Goal: Information Seeking & Learning: Learn about a topic

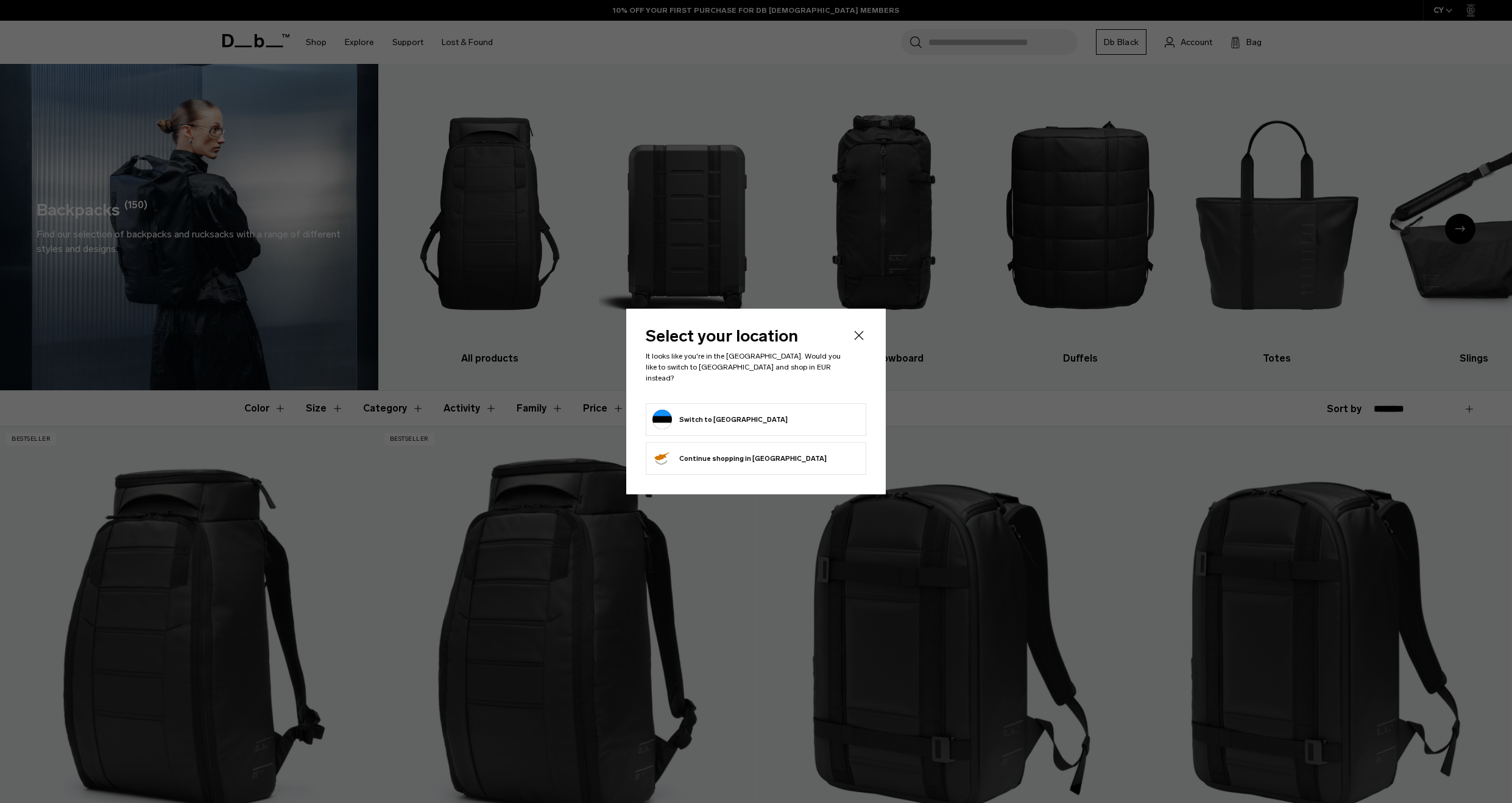
click at [784, 410] on form "Switch to Estonia" at bounding box center [756, 420] width 207 height 20
click at [728, 414] on button "Switch to Estonia" at bounding box center [720, 420] width 136 height 20
click at [862, 339] on icon "Close" at bounding box center [859, 335] width 14 height 14
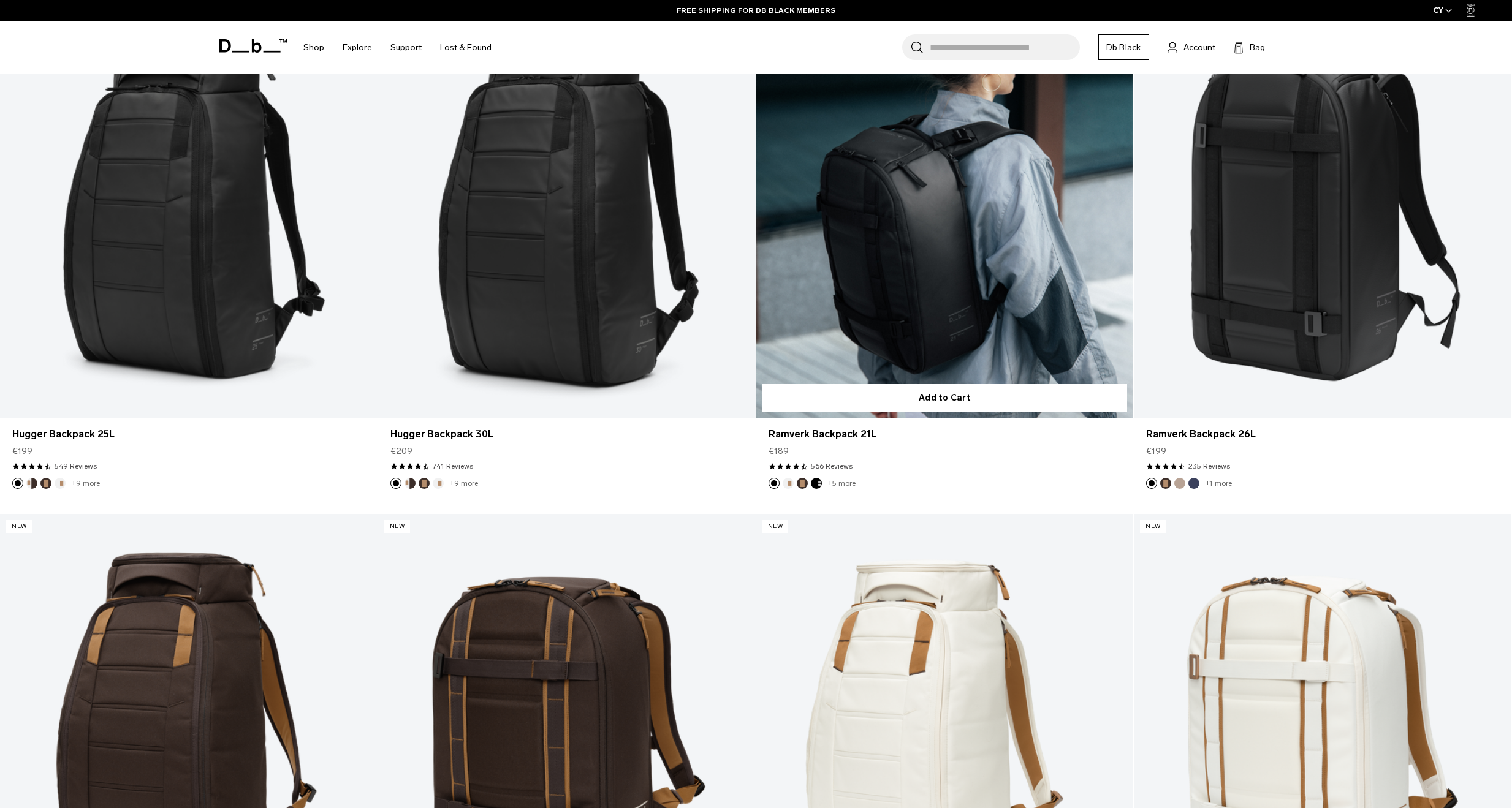
scroll to position [735, 0]
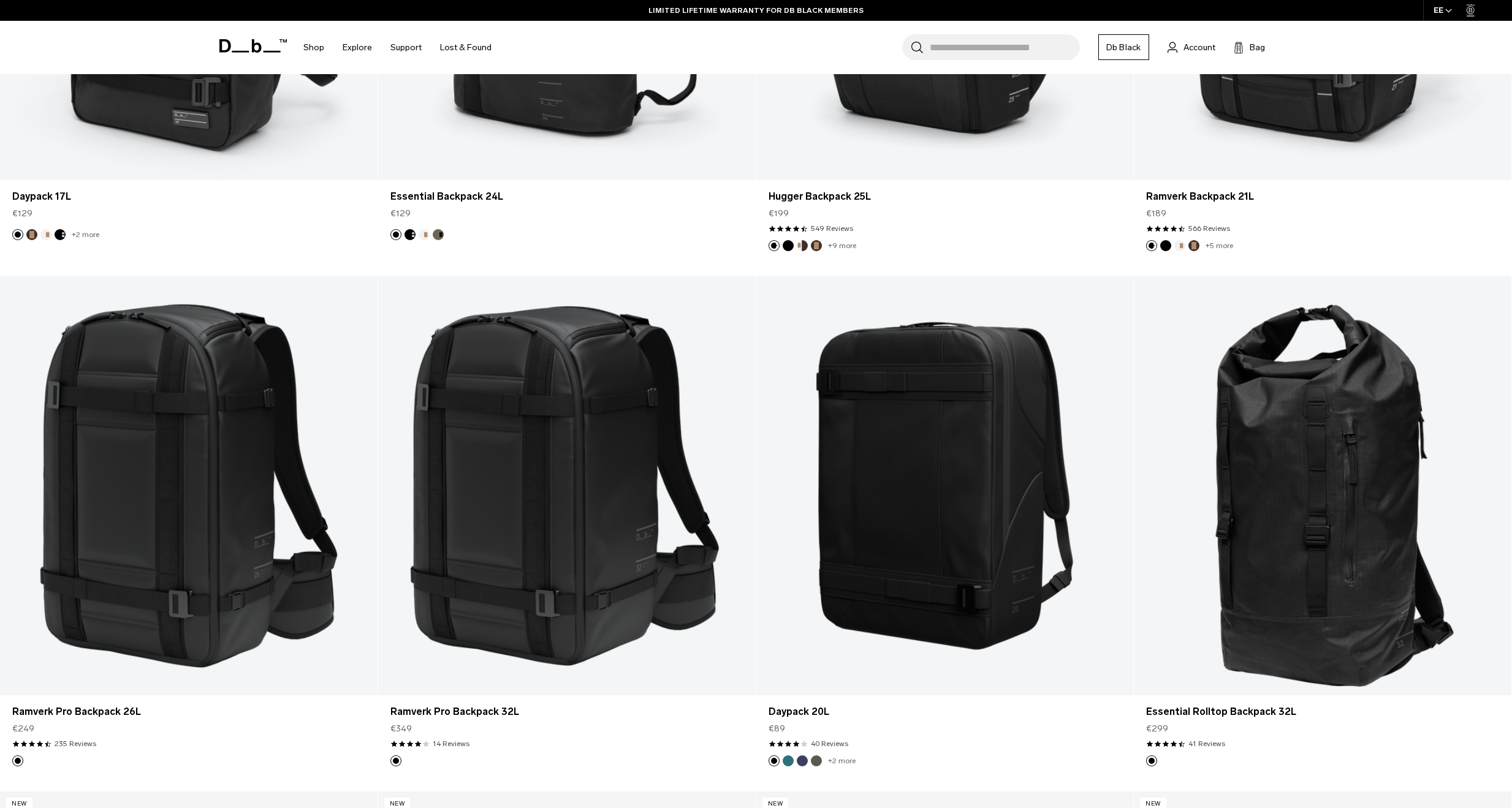
scroll to position [2390, 0]
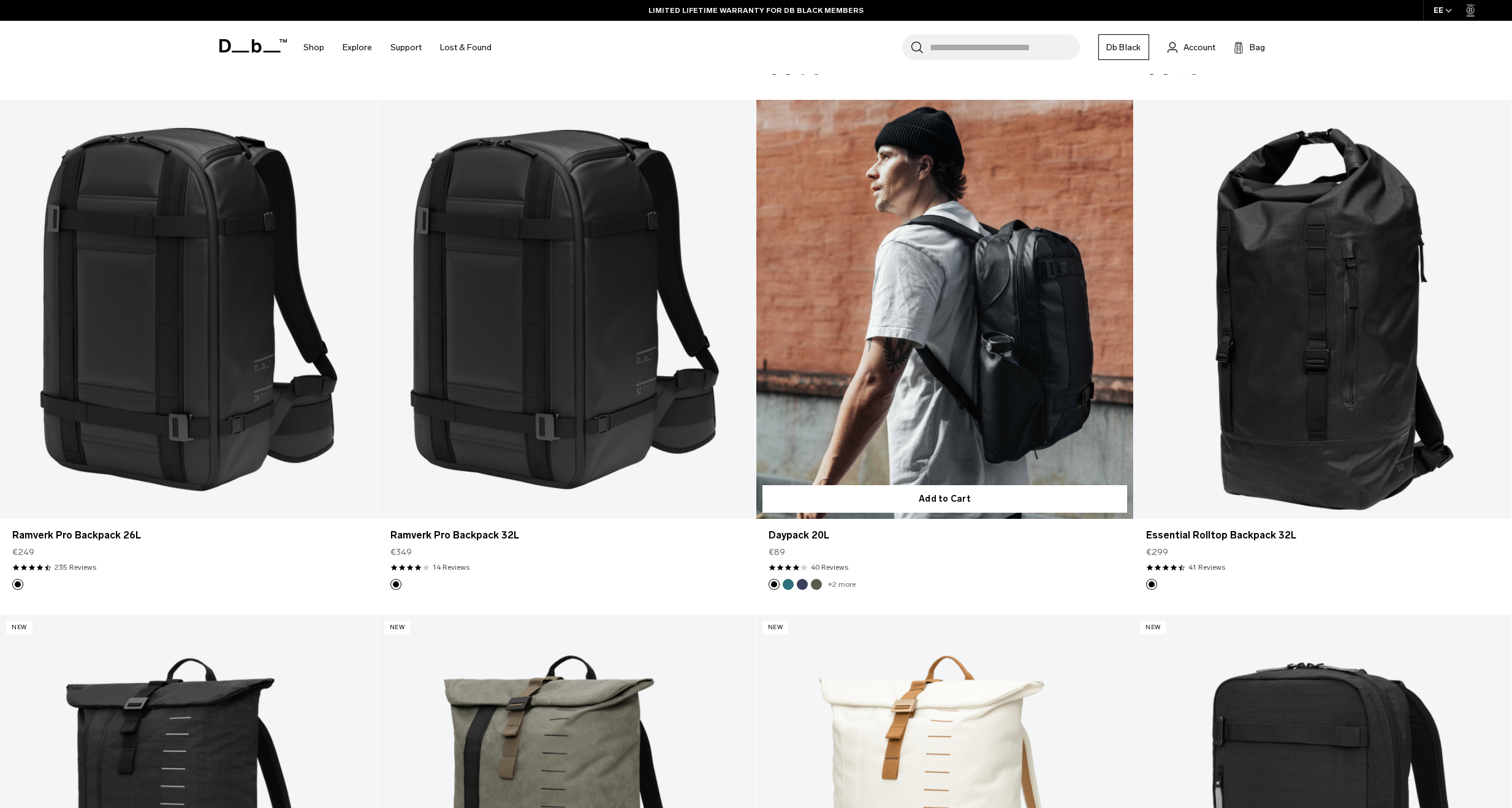
click at [944, 320] on link "Daypack 20L" at bounding box center [945, 309] width 377 height 419
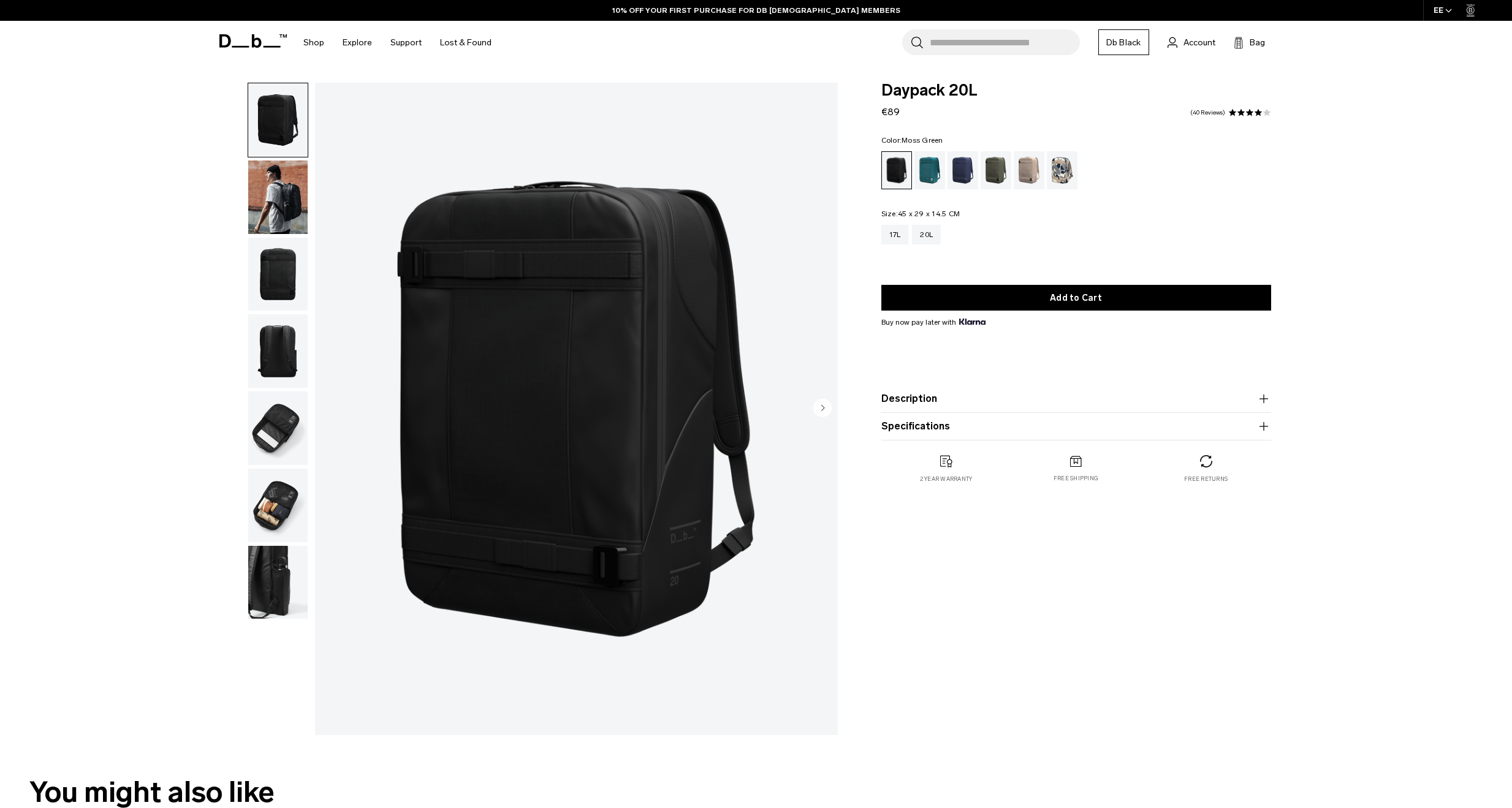
click at [992, 171] on div "Moss Green" at bounding box center [996, 170] width 31 height 38
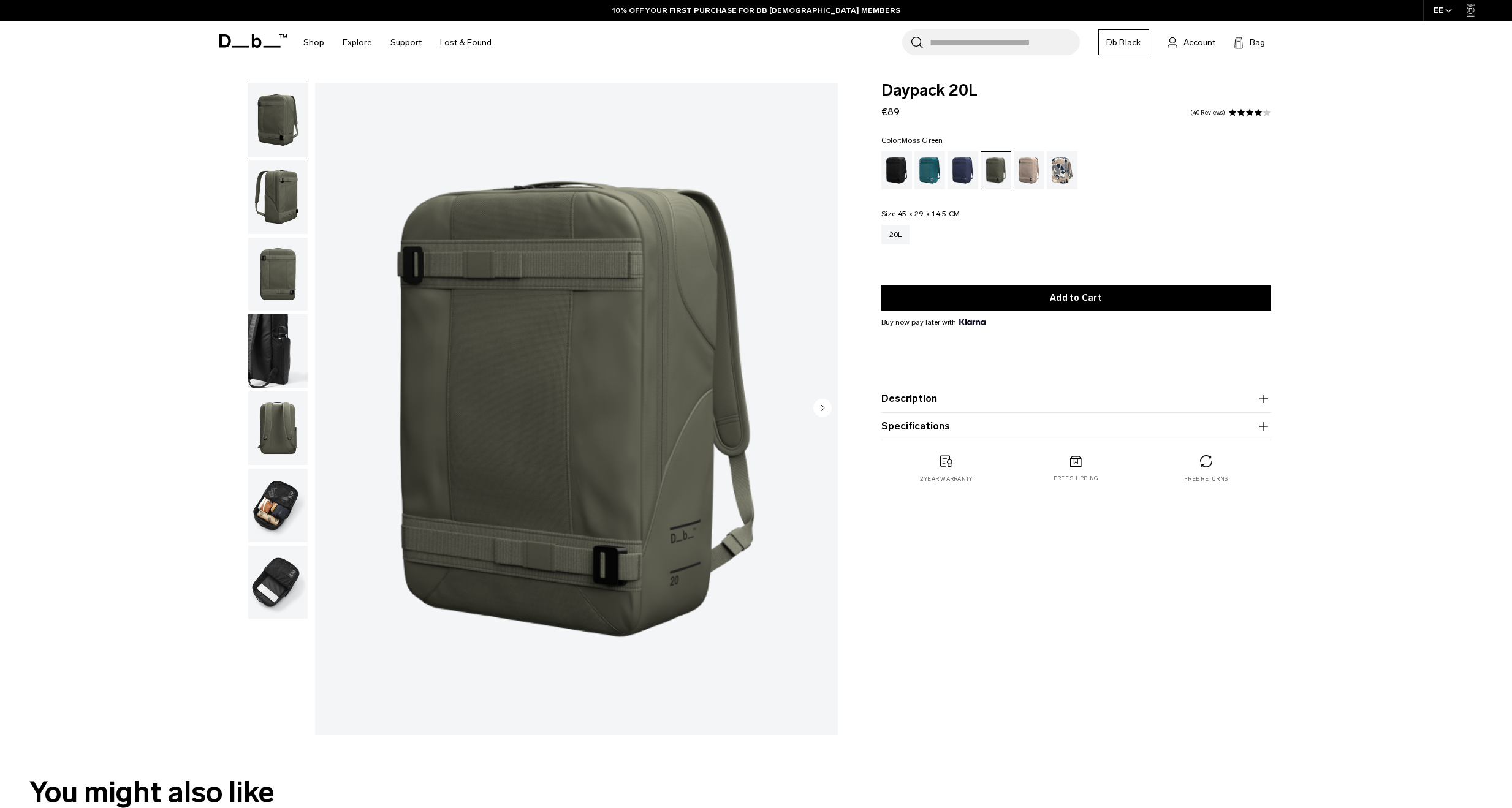
click at [908, 408] on product-accordion "Description Using our patented Rib-Cage Construction™, this on-the-go daypack f…" at bounding box center [1076, 399] width 390 height 28
click at [910, 401] on button "Description" at bounding box center [1076, 399] width 390 height 15
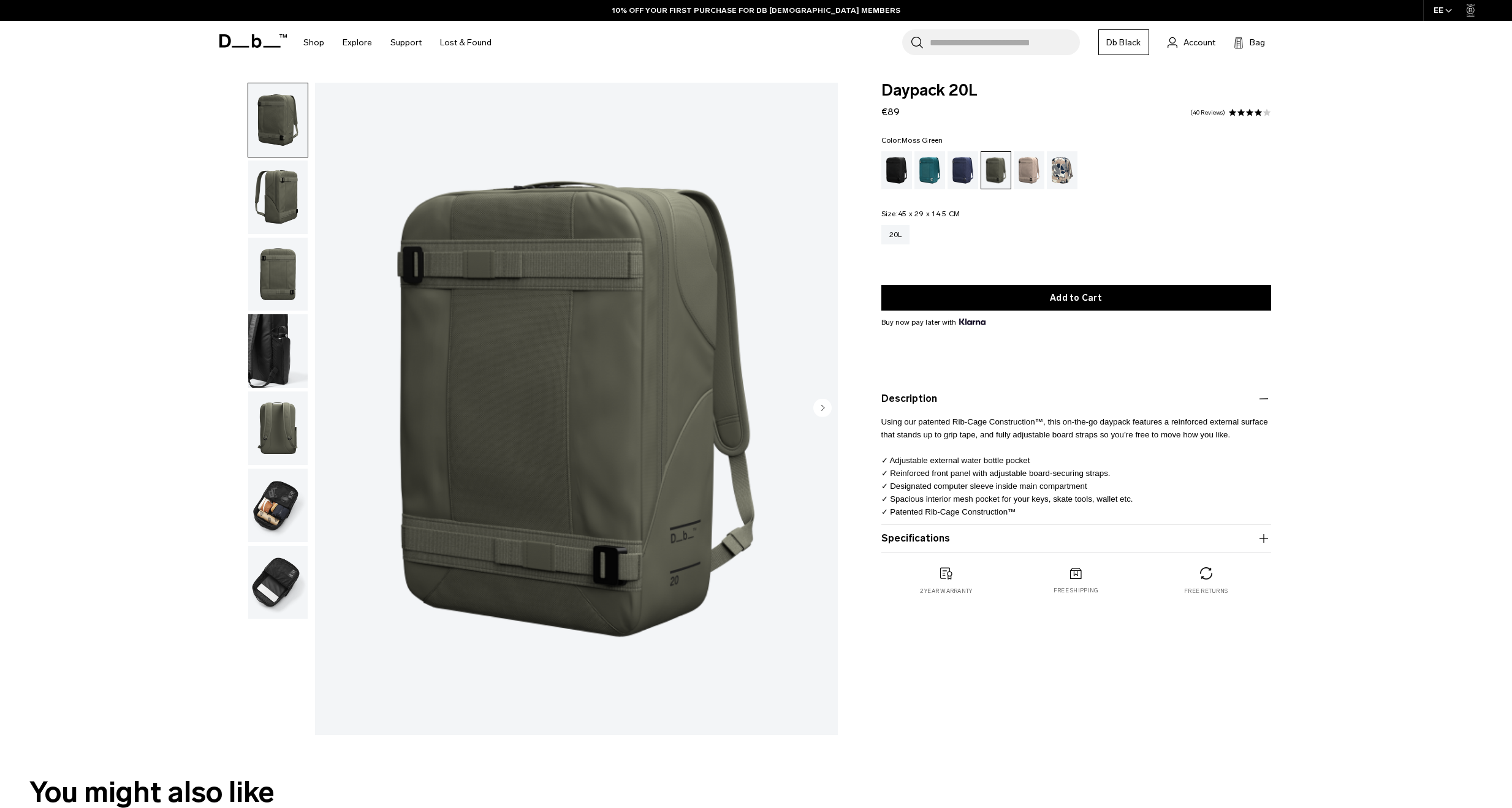
click at [912, 543] on button "Specifications" at bounding box center [1076, 539] width 390 height 15
click at [289, 130] on img "button" at bounding box center [278, 120] width 60 height 73
click at [289, 183] on img "button" at bounding box center [278, 197] width 60 height 73
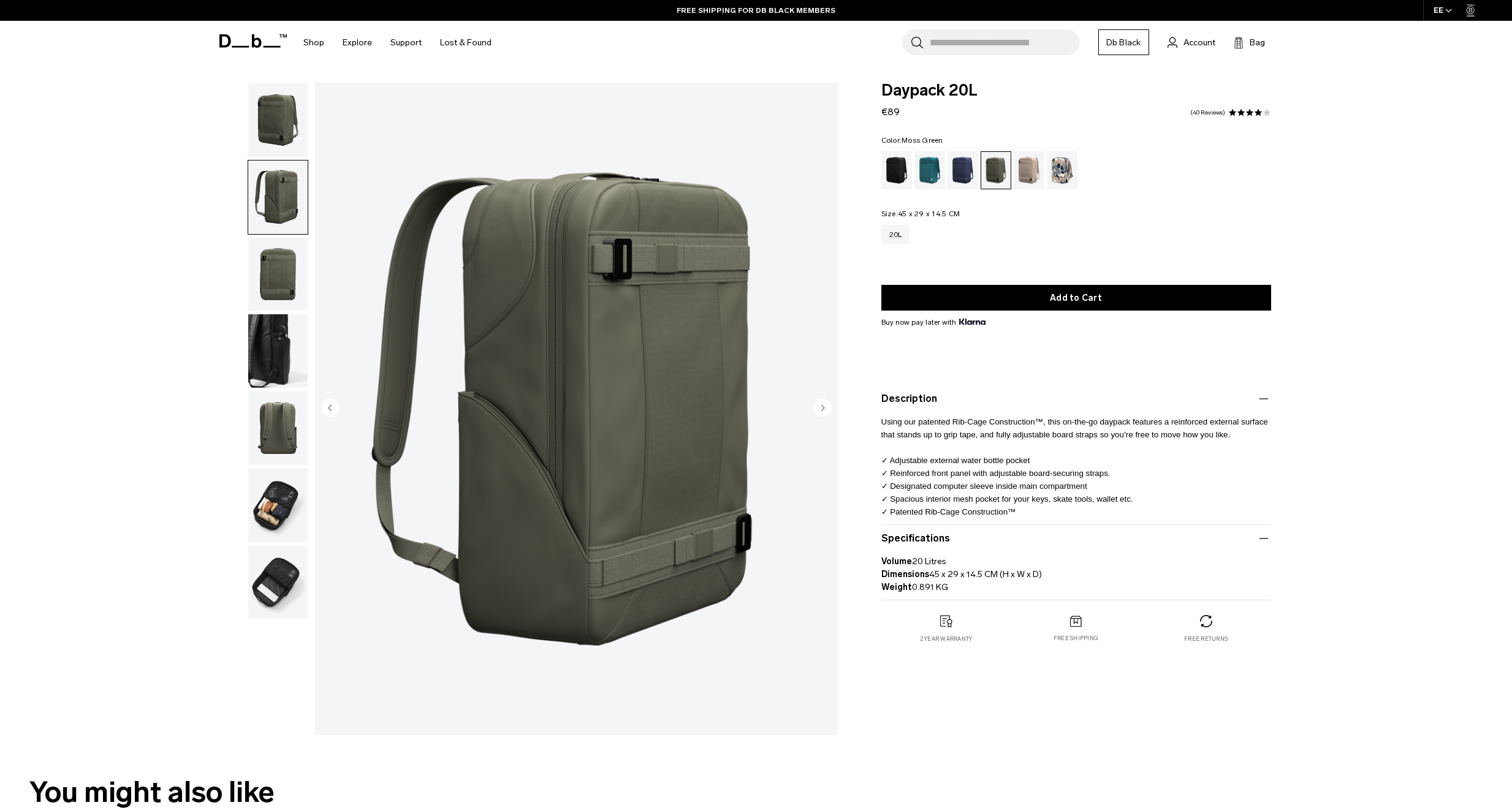
click at [291, 422] on img "button" at bounding box center [278, 428] width 60 height 73
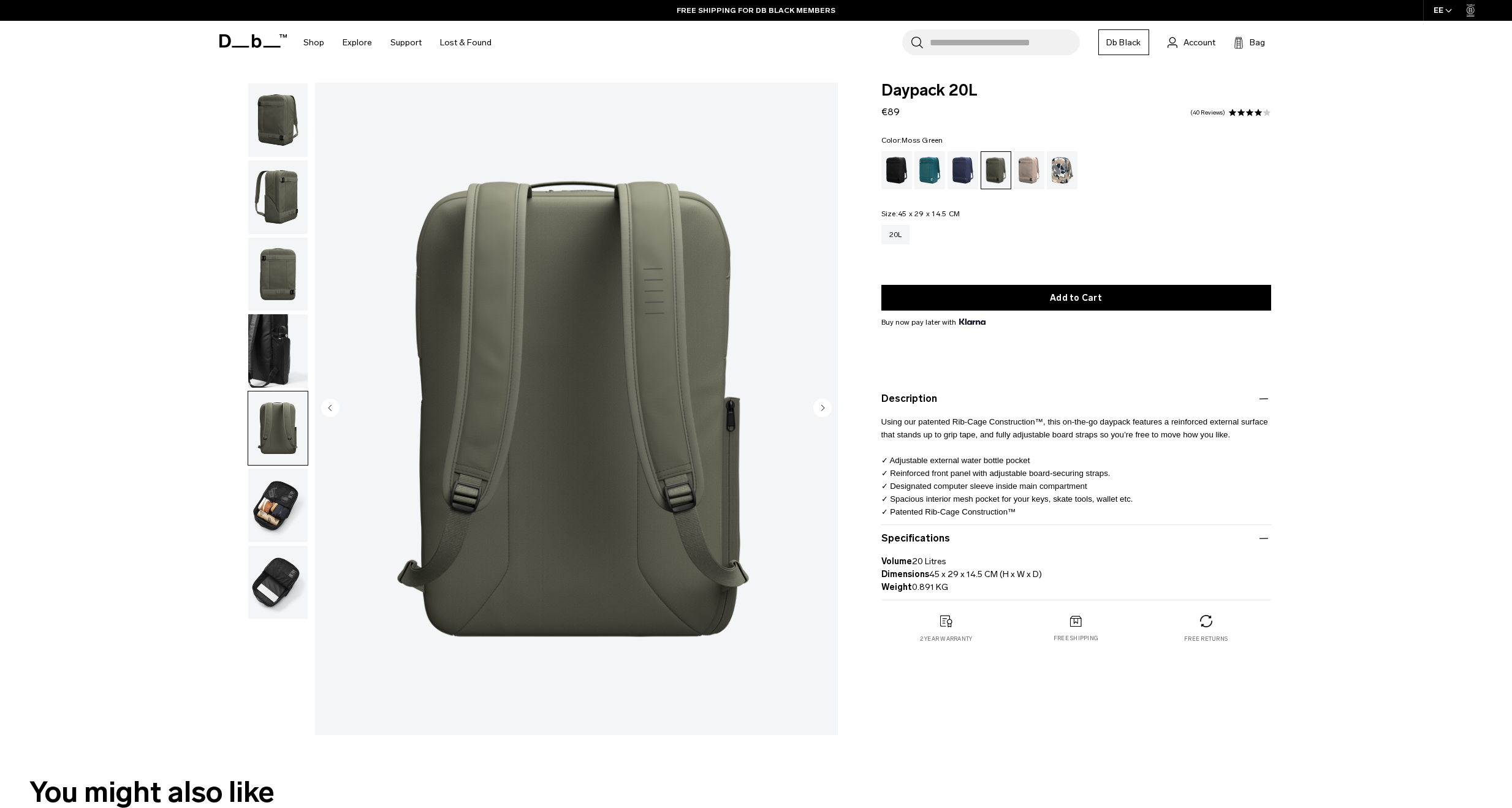
click at [278, 504] on img "button" at bounding box center [278, 505] width 60 height 73
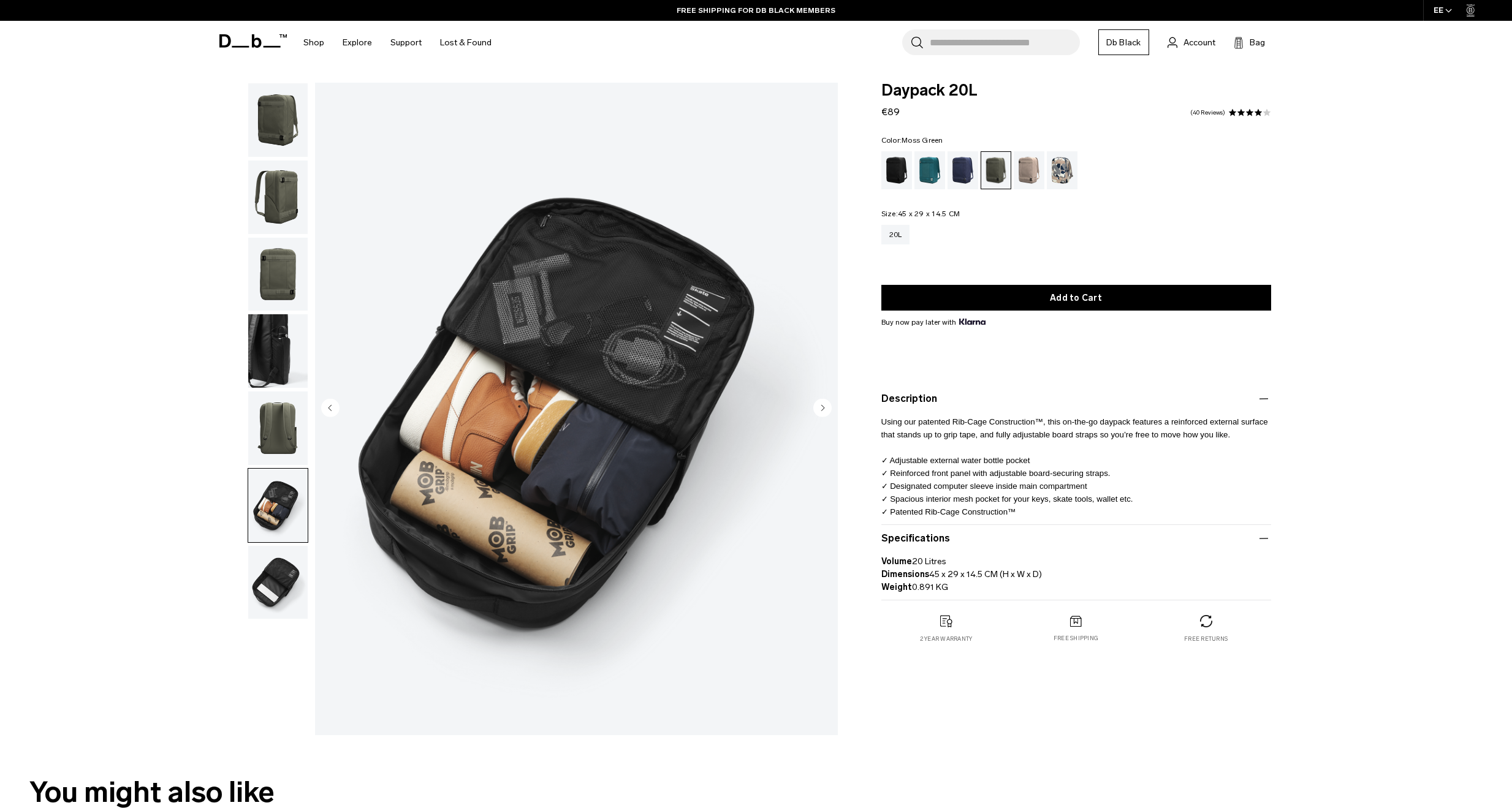
click at [285, 581] on img "button" at bounding box center [278, 582] width 60 height 73
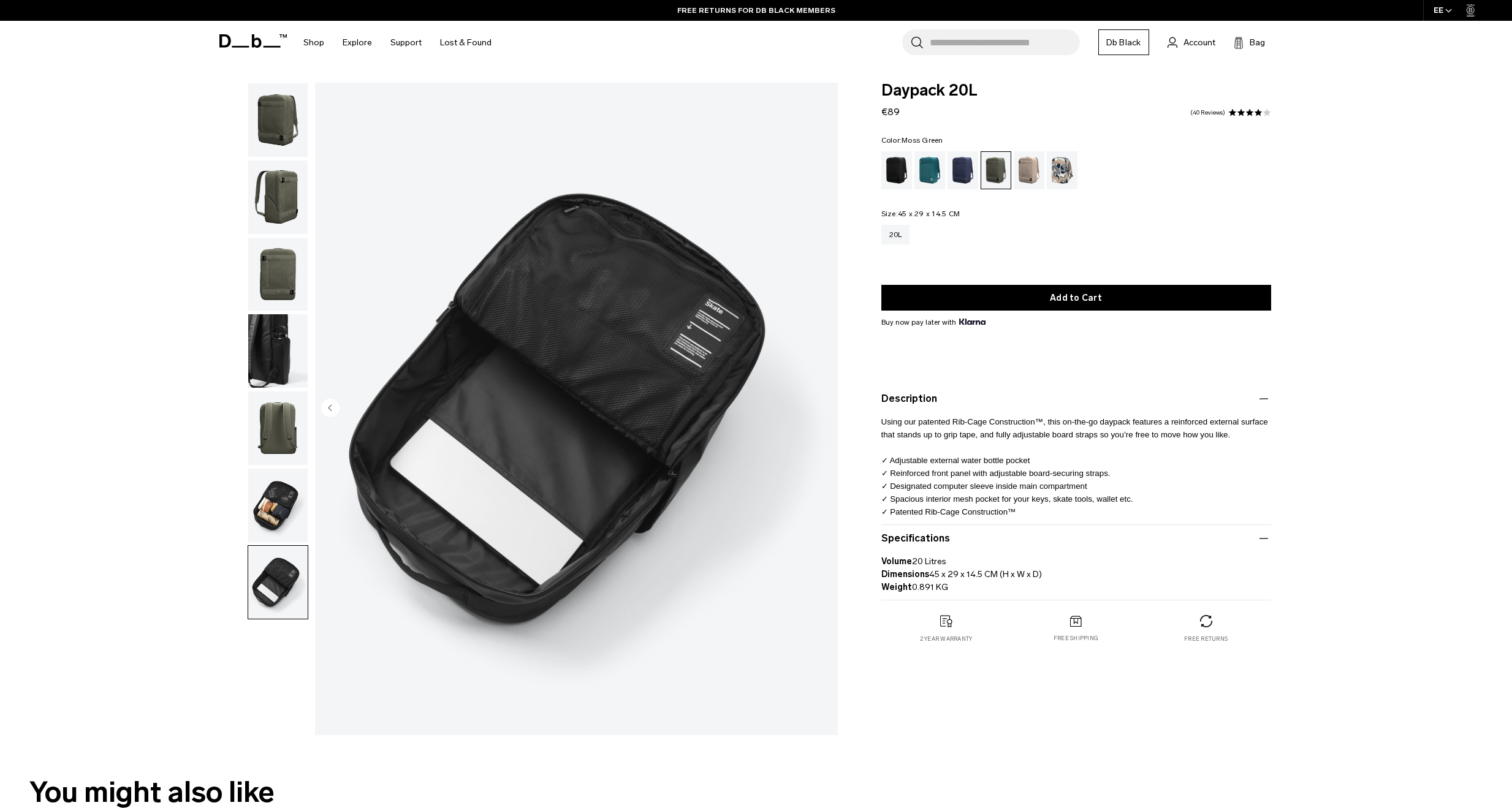
click at [283, 508] on img "button" at bounding box center [278, 505] width 60 height 73
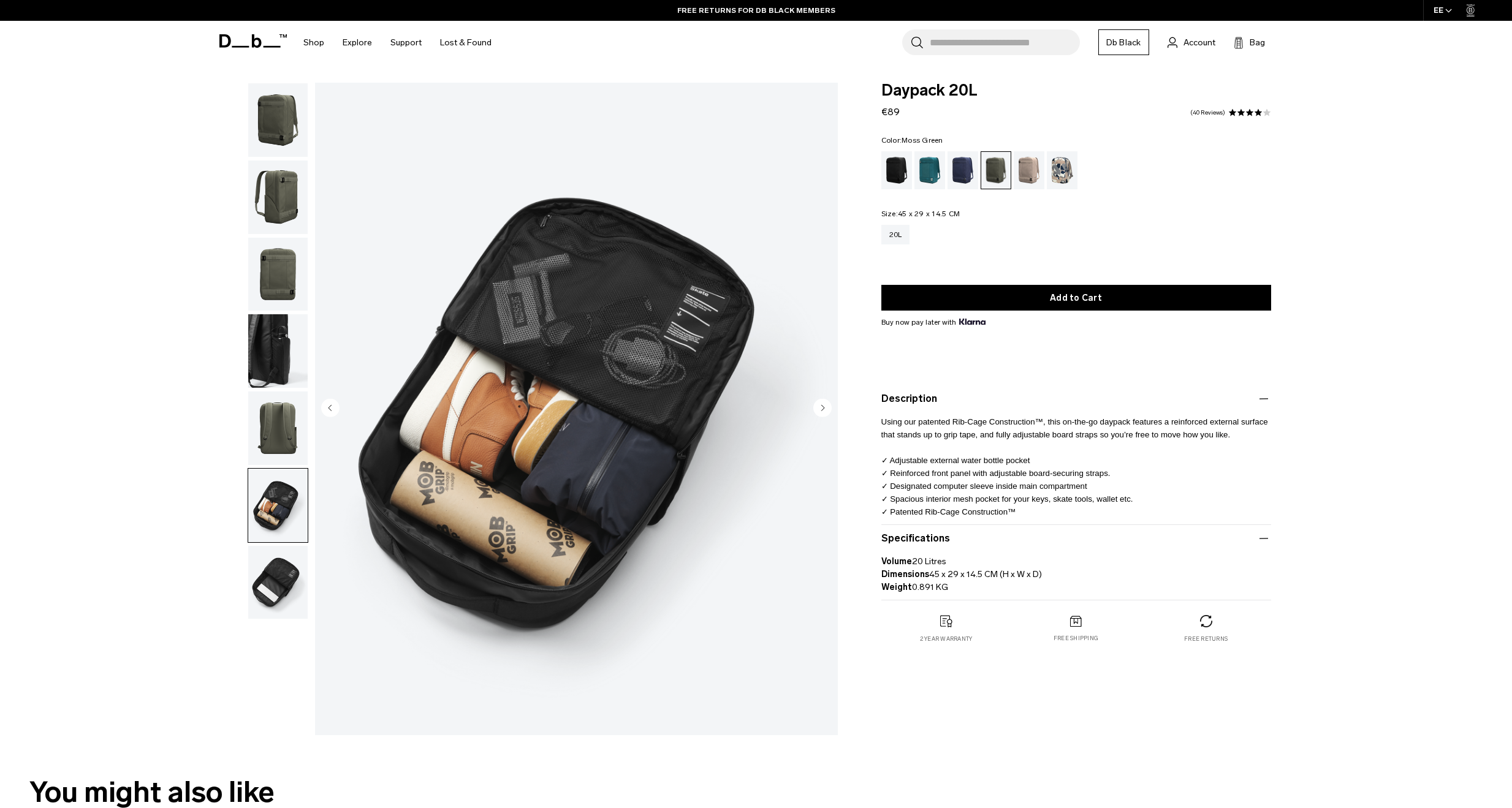
click at [271, 418] on img "button" at bounding box center [278, 428] width 60 height 73
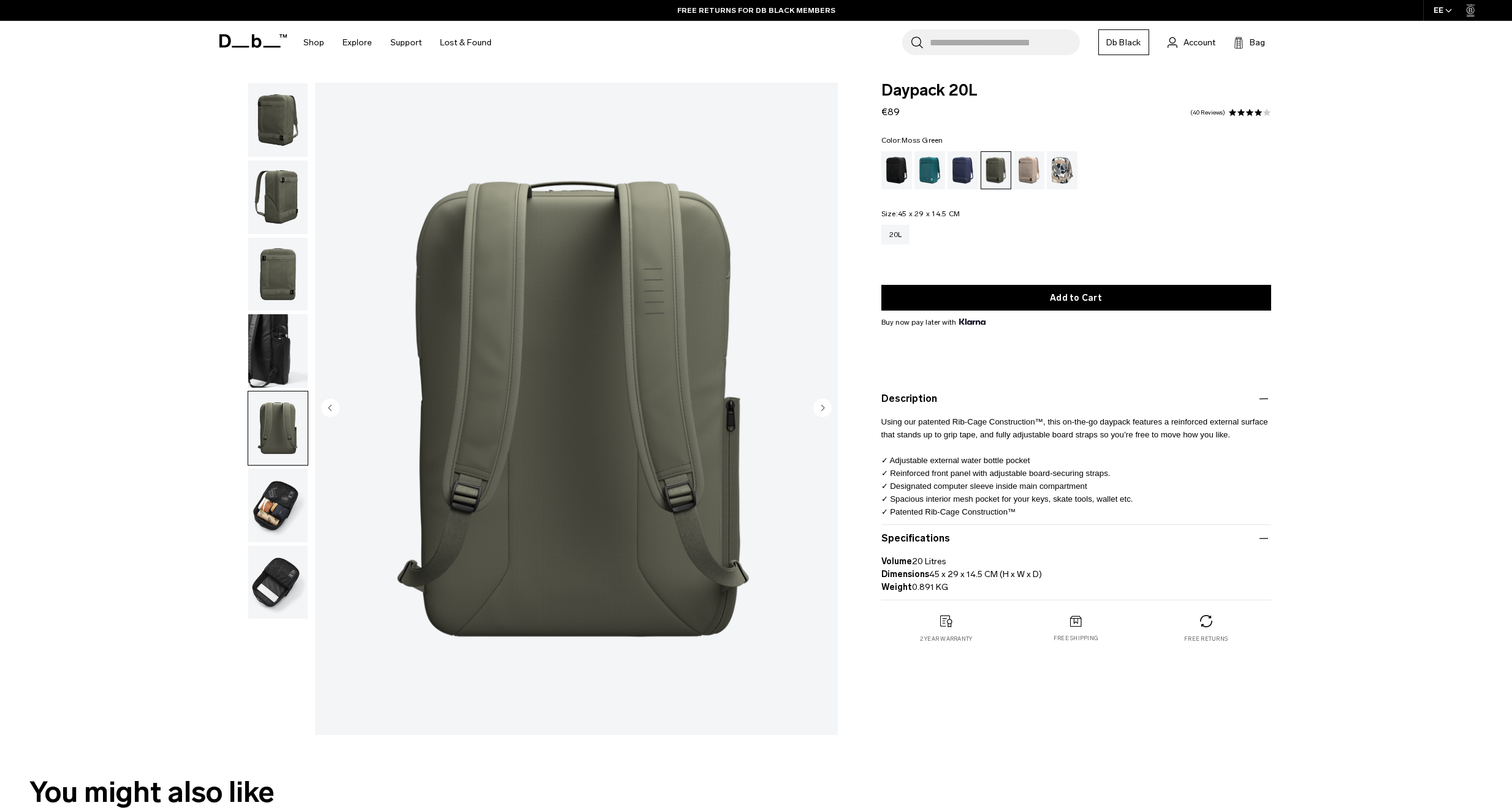
click at [283, 353] on img "button" at bounding box center [278, 351] width 60 height 73
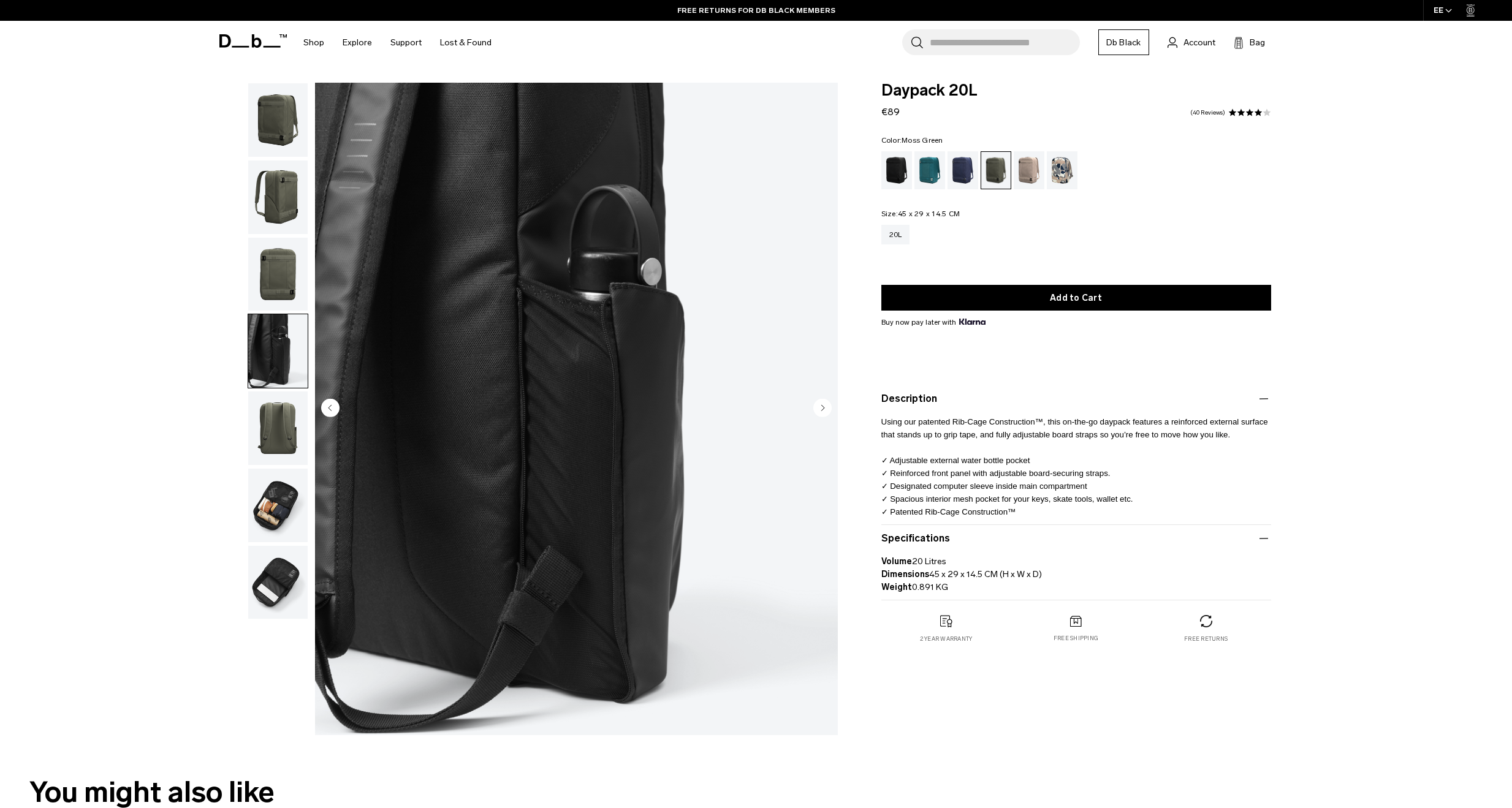
click at [287, 278] on img "button" at bounding box center [278, 274] width 60 height 73
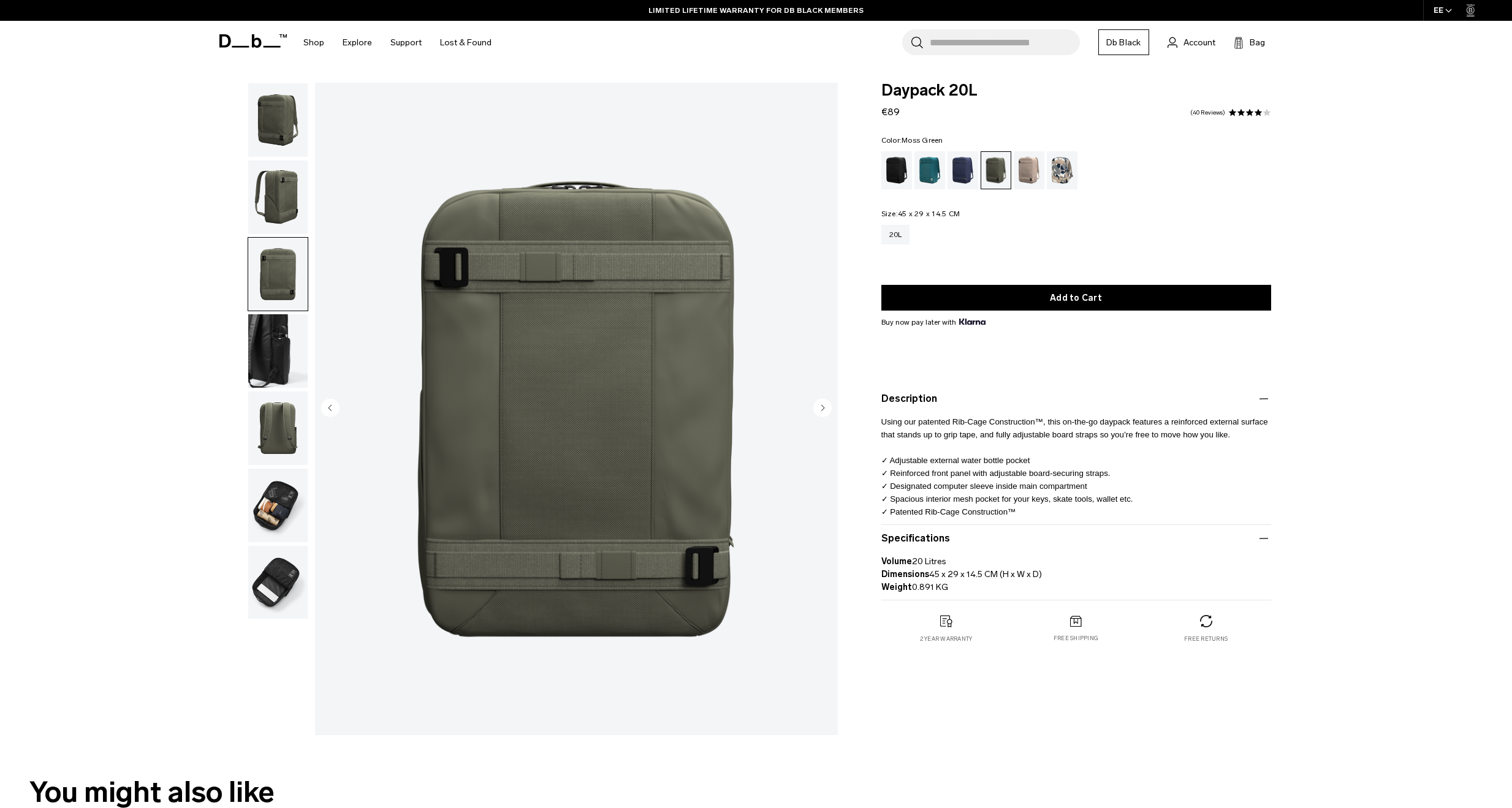
click at [292, 202] on img "button" at bounding box center [278, 197] width 60 height 73
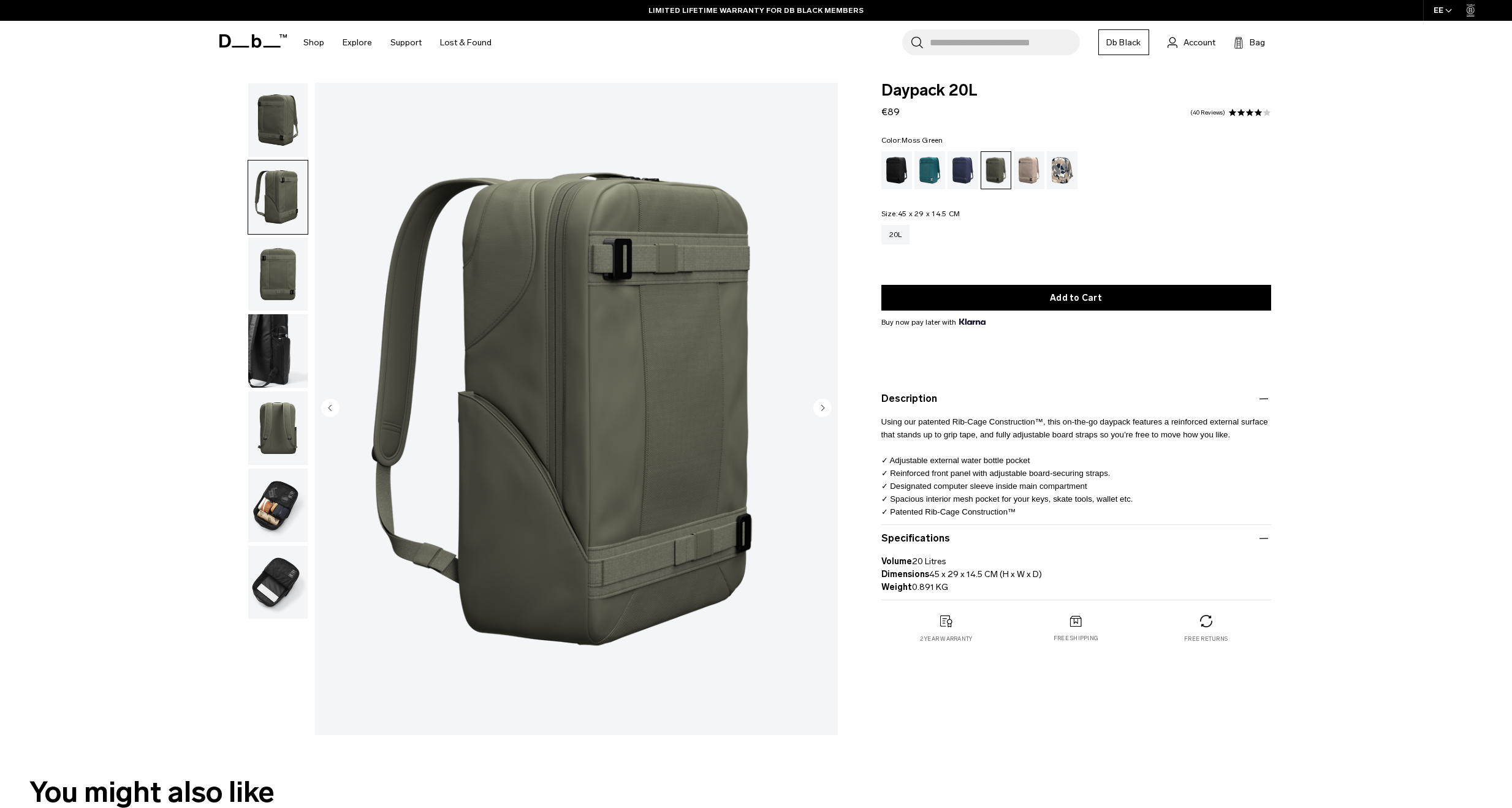
click at [291, 128] on img "button" at bounding box center [278, 120] width 60 height 73
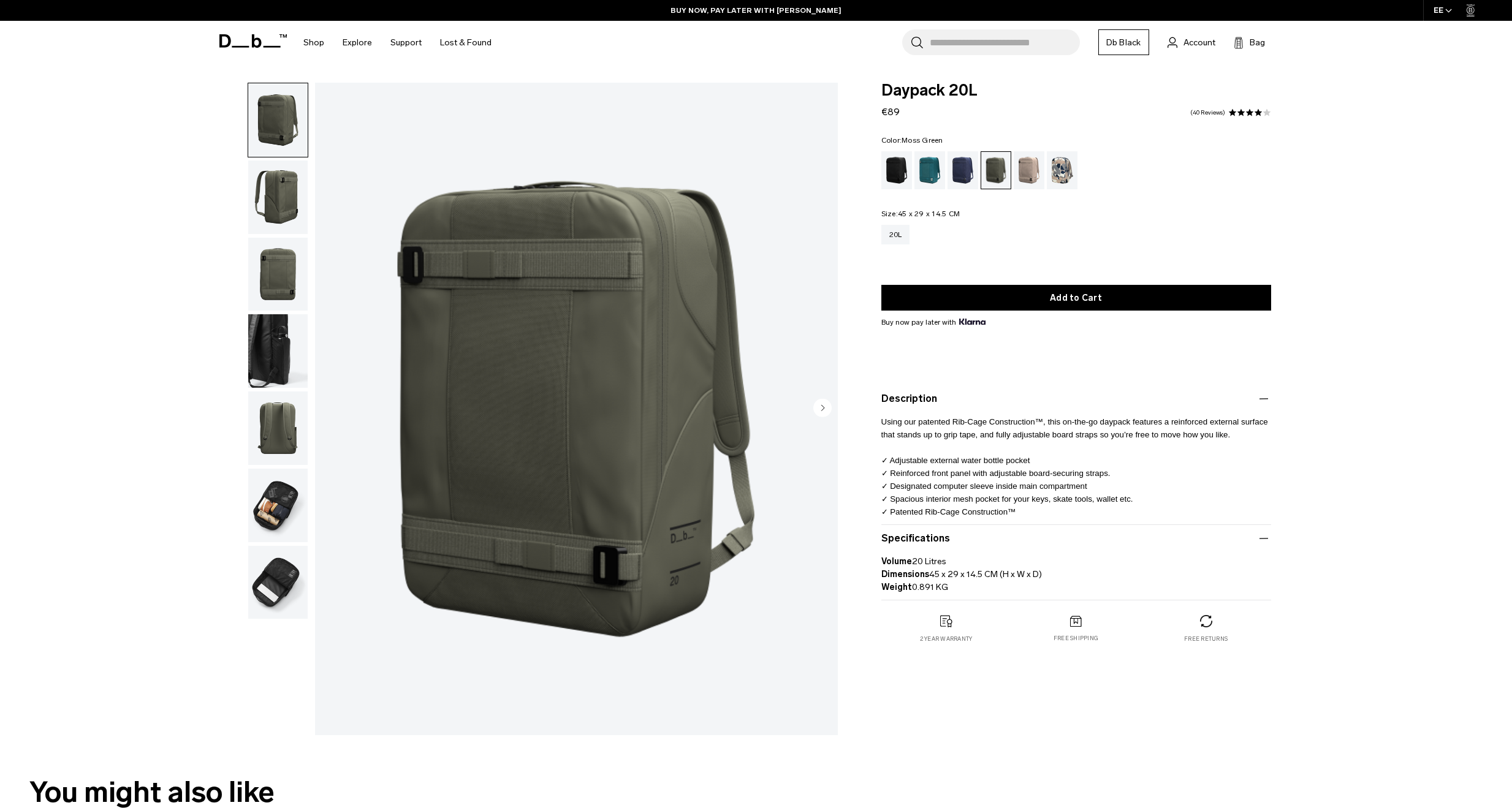
click at [281, 187] on img "button" at bounding box center [278, 197] width 60 height 73
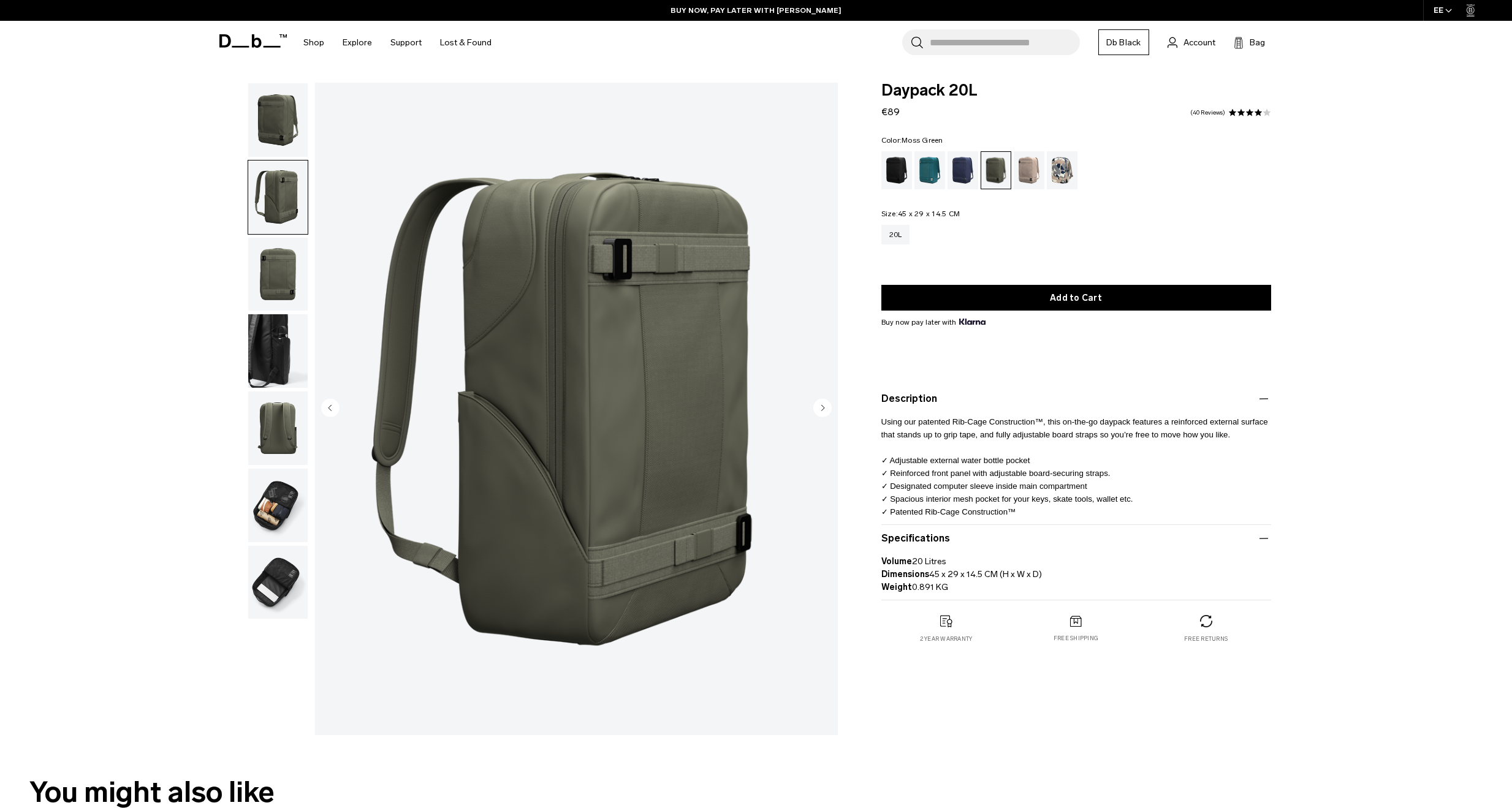
click at [275, 245] on img "button" at bounding box center [278, 274] width 60 height 73
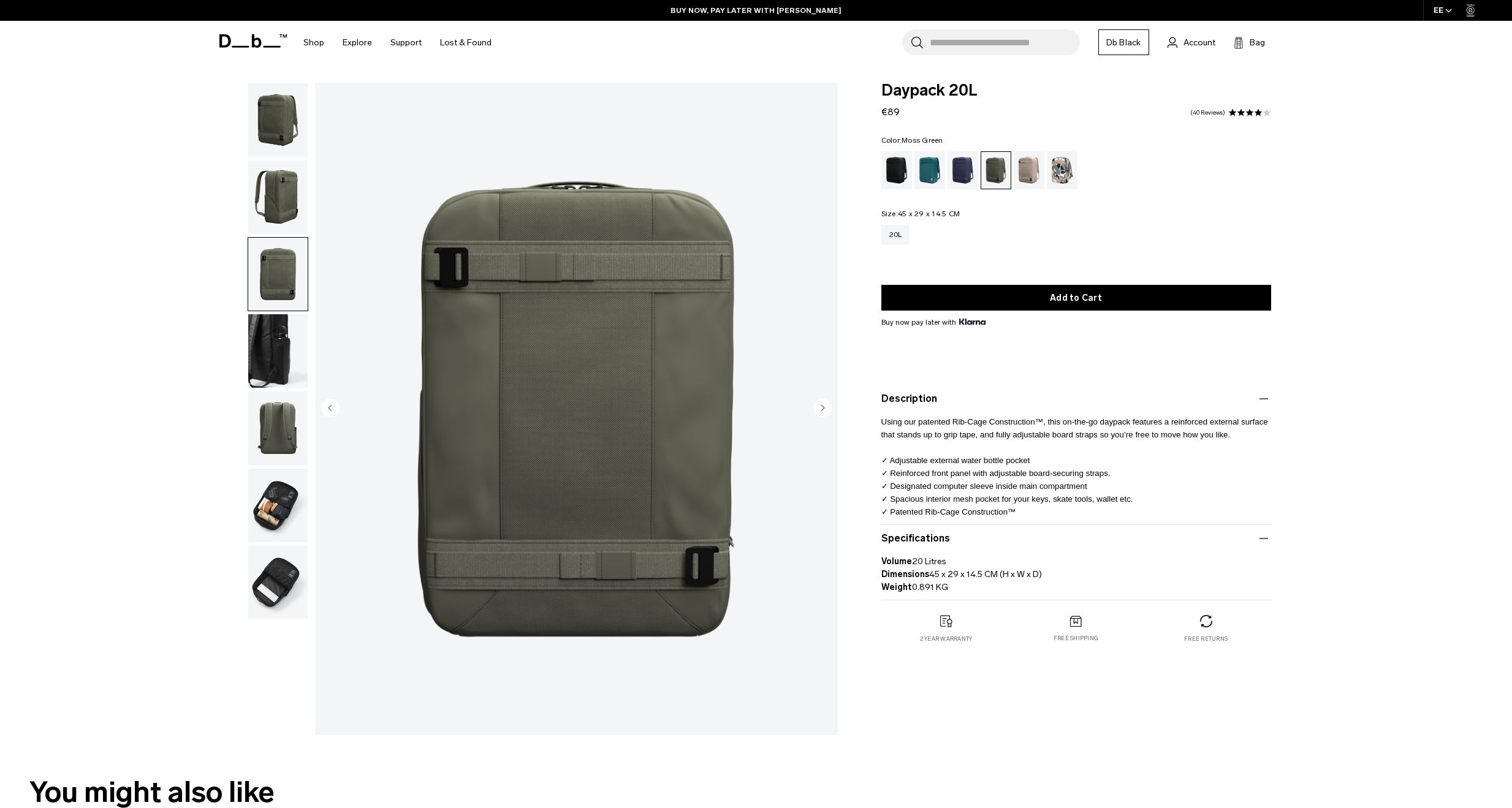
click at [275, 336] on img "button" at bounding box center [278, 351] width 60 height 73
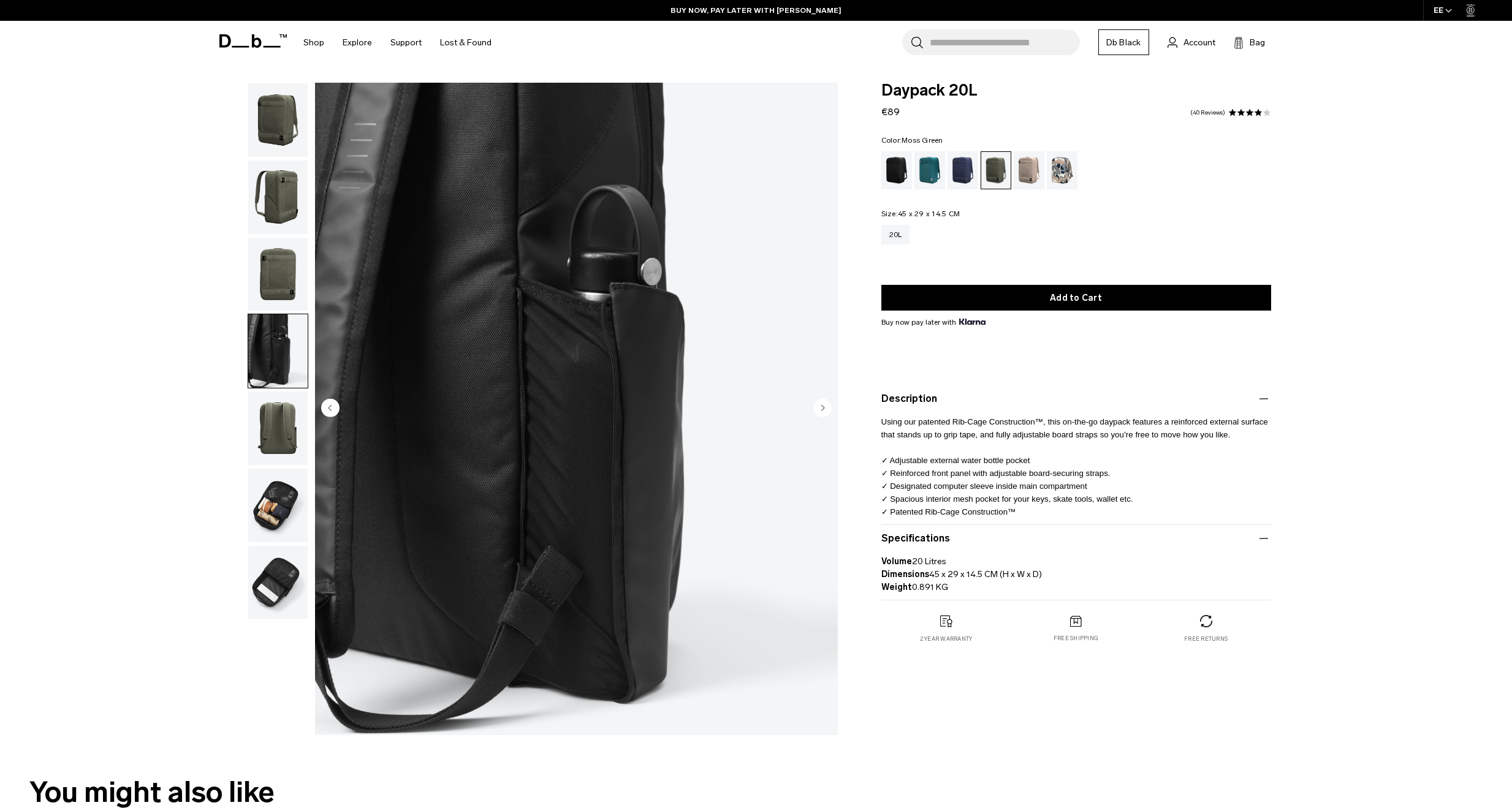
click at [270, 426] on img "button" at bounding box center [278, 428] width 60 height 73
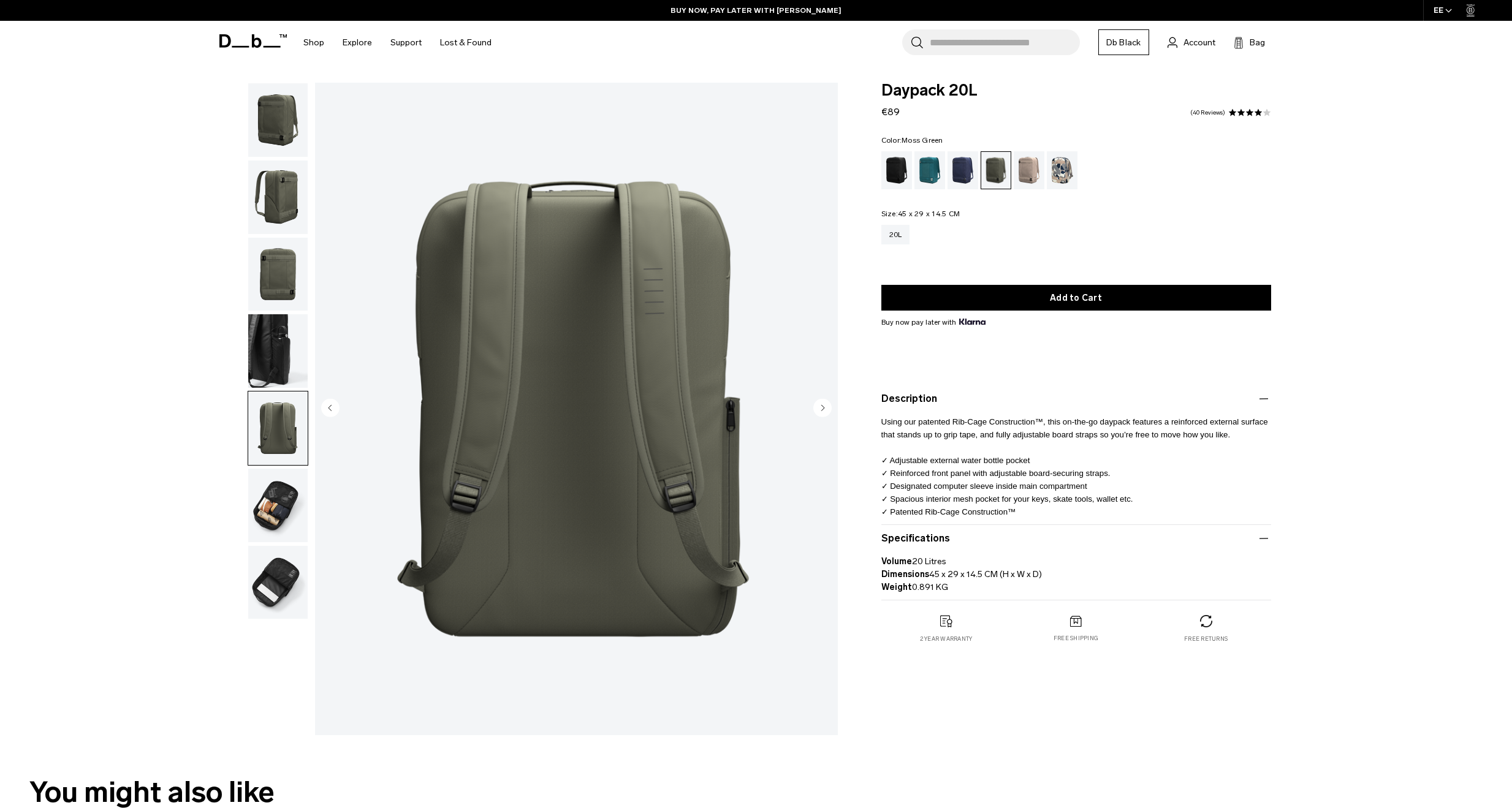
click at [293, 519] on img "button" at bounding box center [278, 505] width 60 height 73
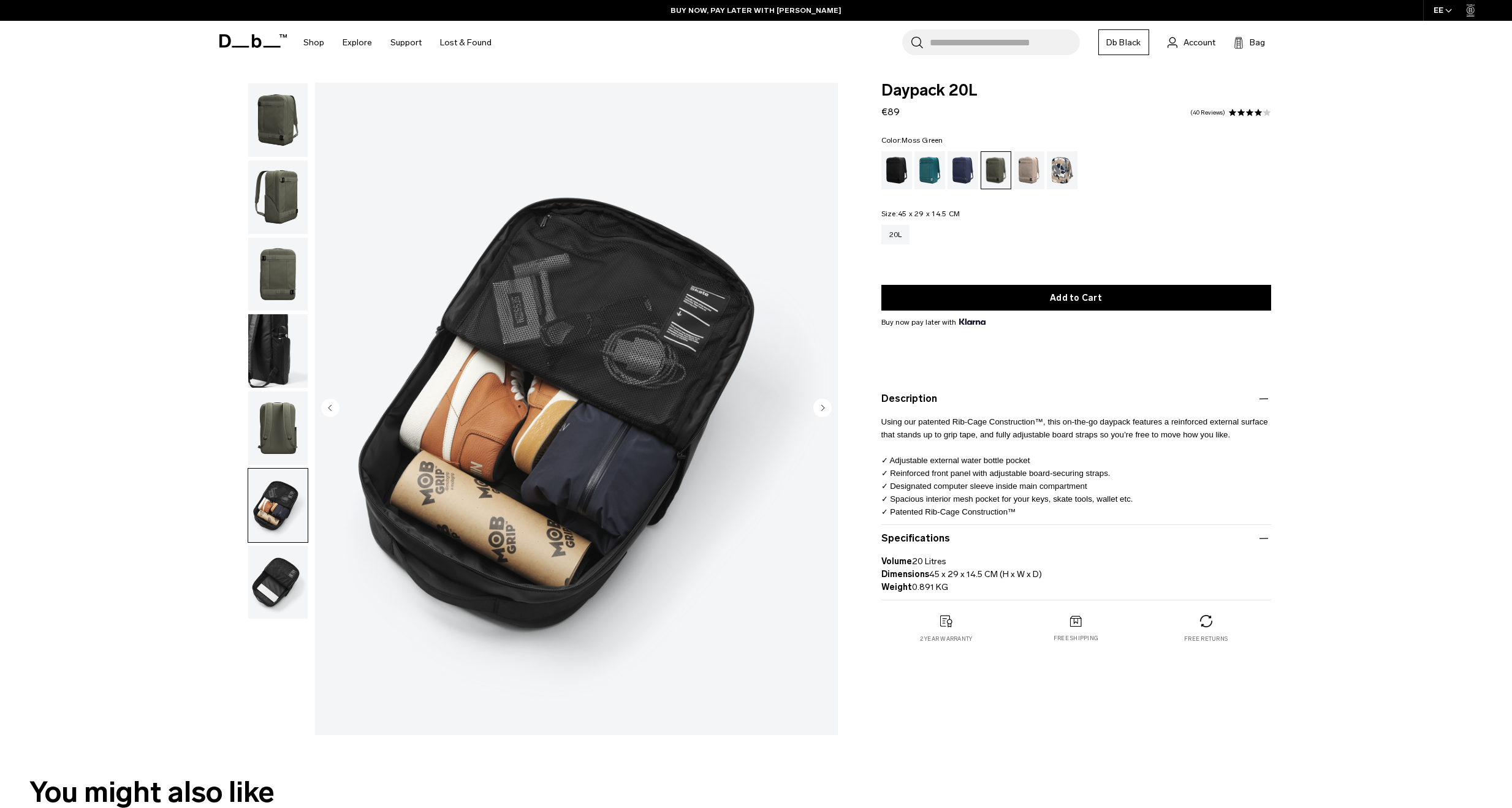
click at [284, 572] on img "button" at bounding box center [278, 582] width 60 height 73
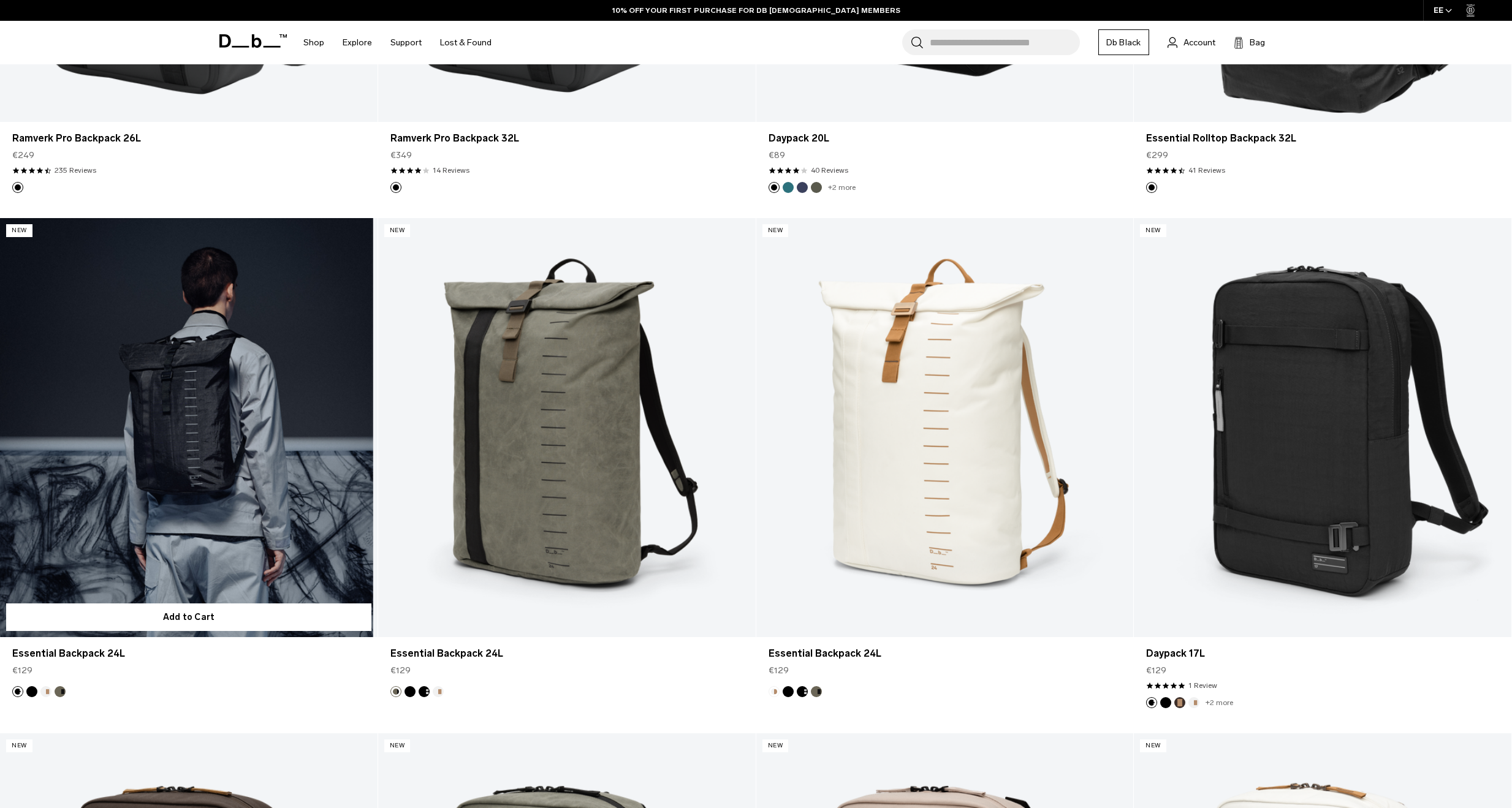
click at [285, 453] on link "Essential Backpack 24L" at bounding box center [189, 427] width 377 height 419
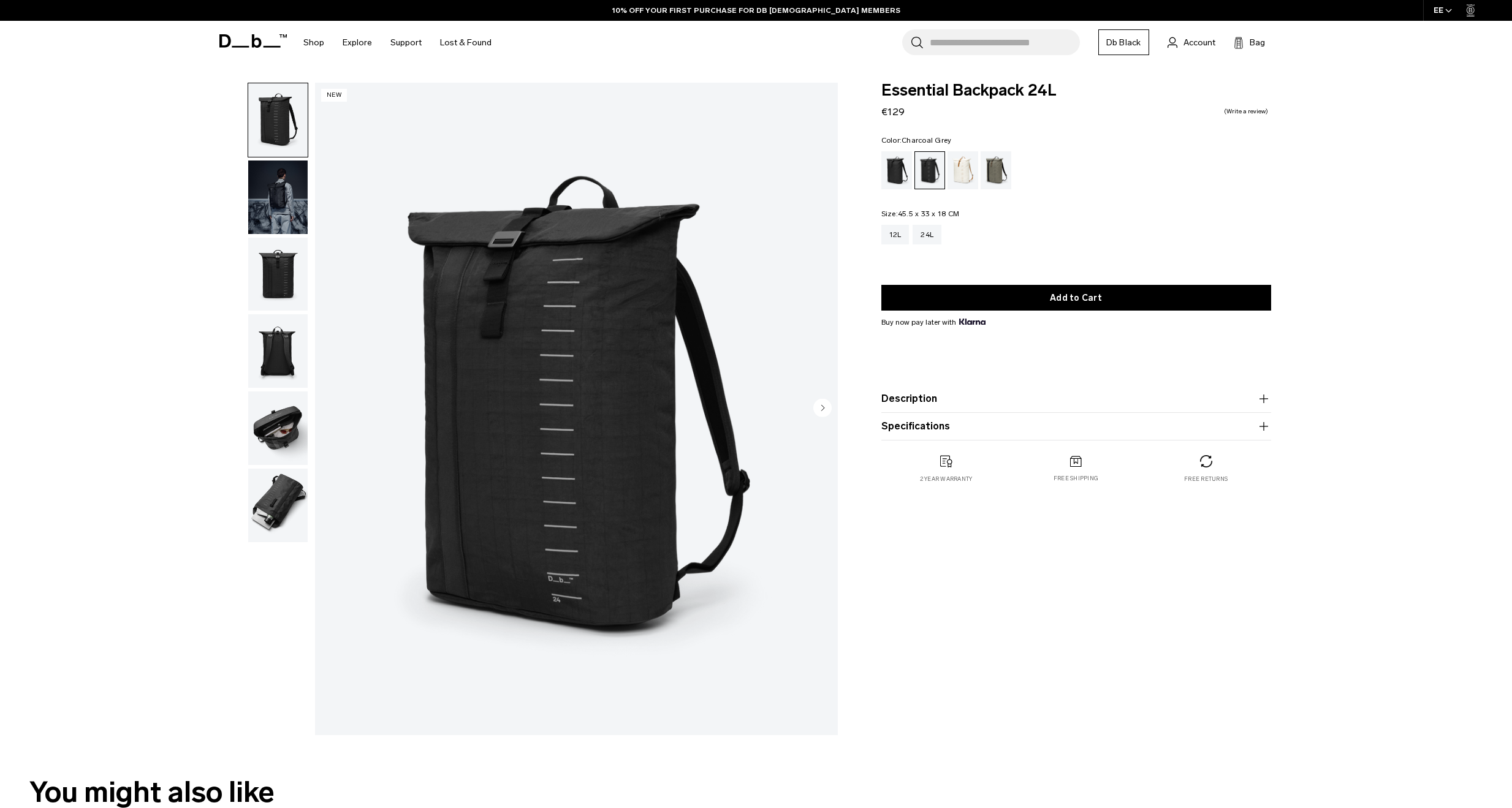
click at [910, 398] on button "Description" at bounding box center [1076, 399] width 390 height 15
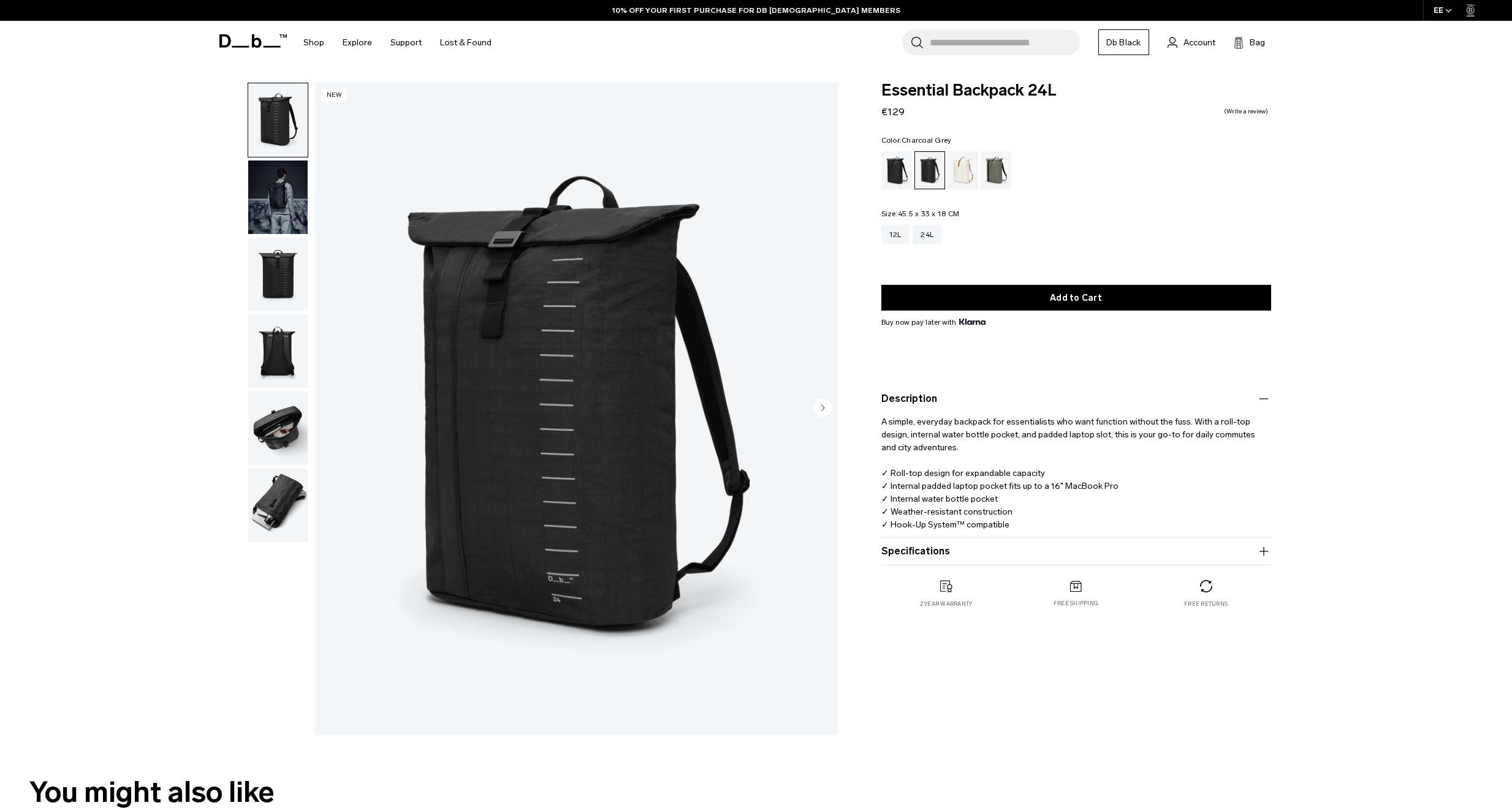
click at [912, 400] on button "Description" at bounding box center [1076, 399] width 390 height 15
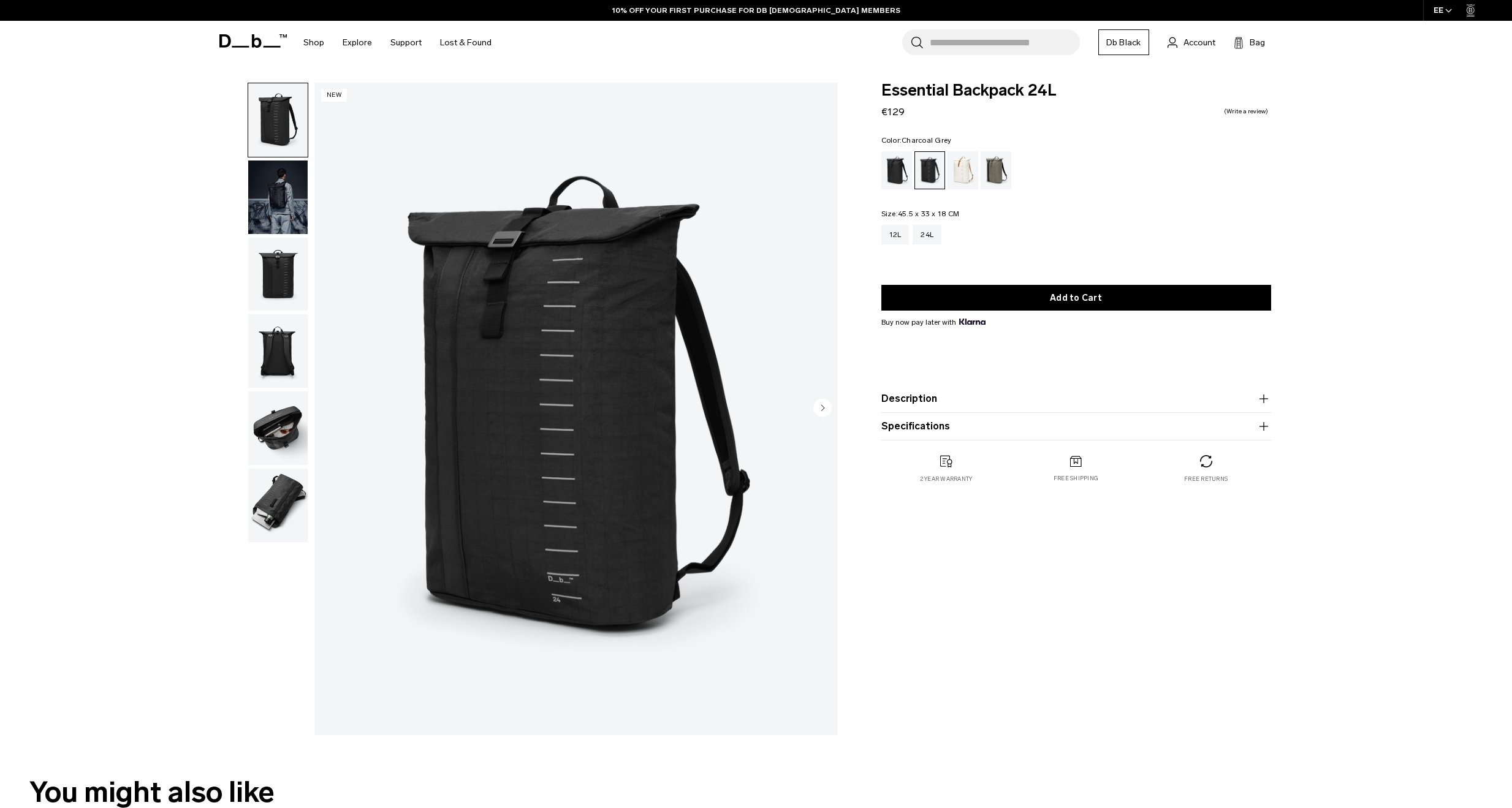
click at [907, 437] on product-accordion "Specifications Volume 24 Litres Dimensions 45.5 x 33 x 18 CM (H x W x D) Weight…" at bounding box center [1076, 427] width 390 height 28
click at [918, 427] on button "Specifications" at bounding box center [1076, 426] width 390 height 15
click at [290, 132] on img "button" at bounding box center [278, 120] width 60 height 73
click at [283, 178] on img "button" at bounding box center [278, 197] width 60 height 73
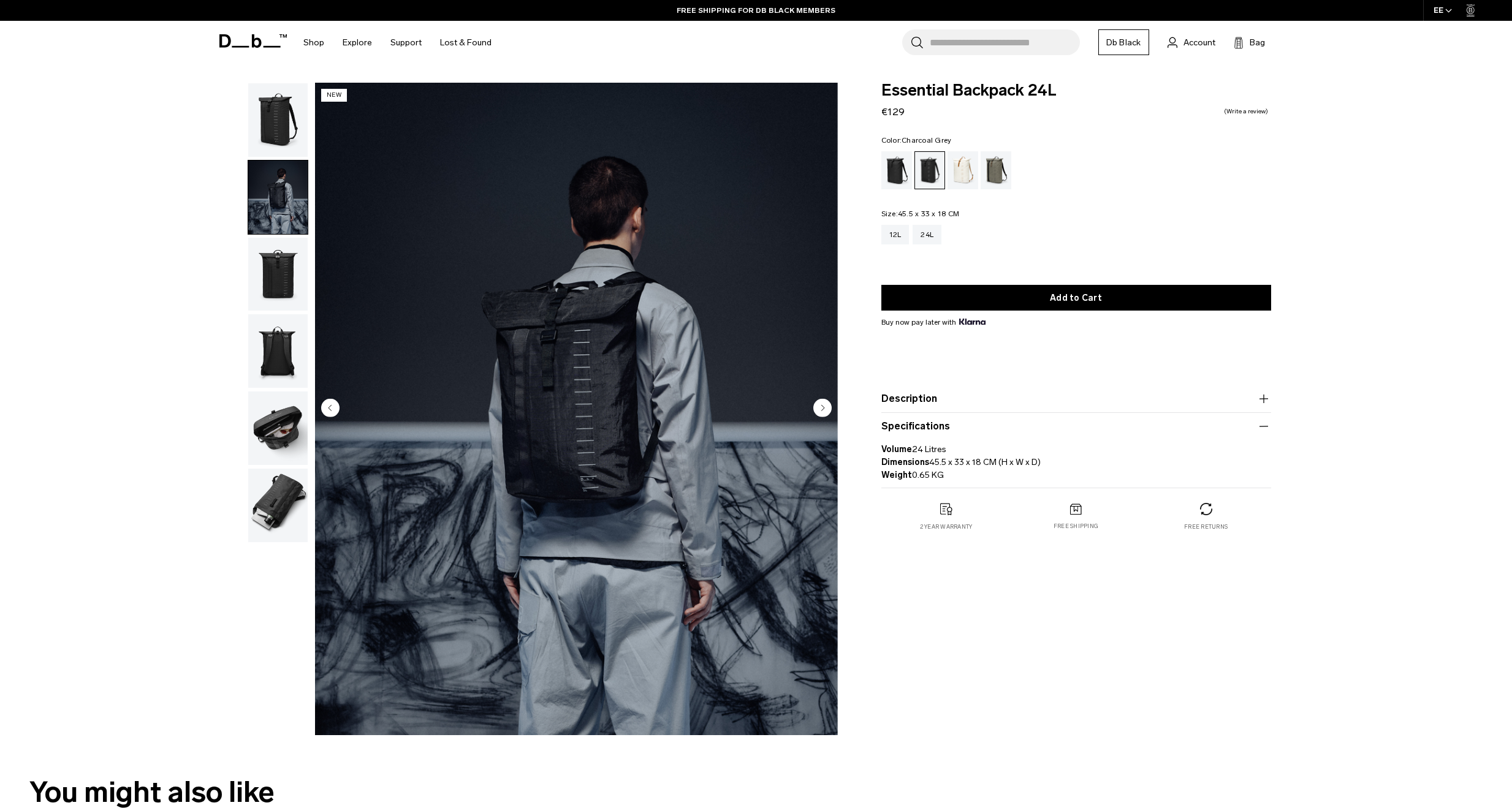
click at [279, 260] on img "button" at bounding box center [278, 274] width 60 height 73
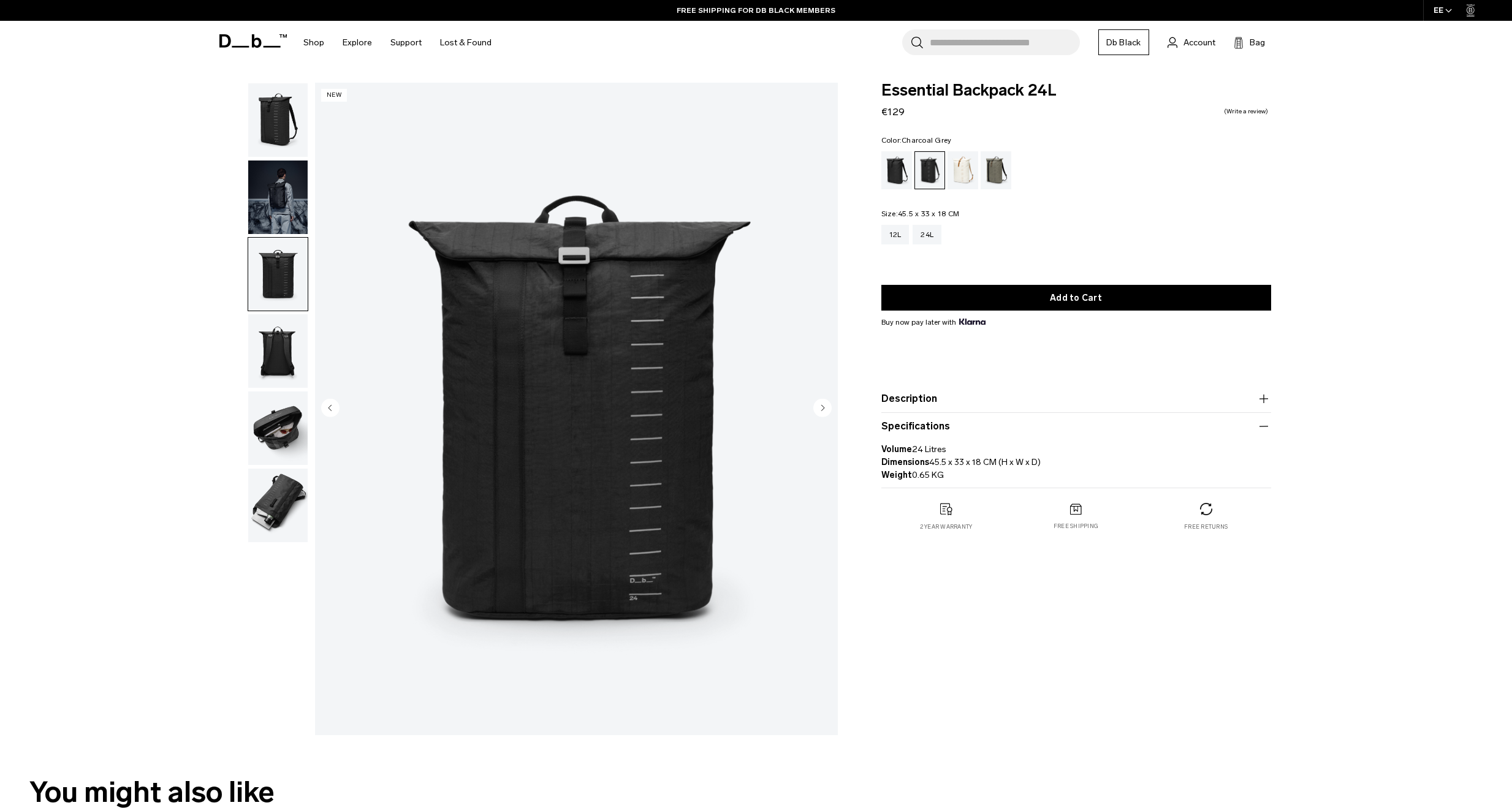
click at [287, 346] on img "button" at bounding box center [278, 351] width 60 height 73
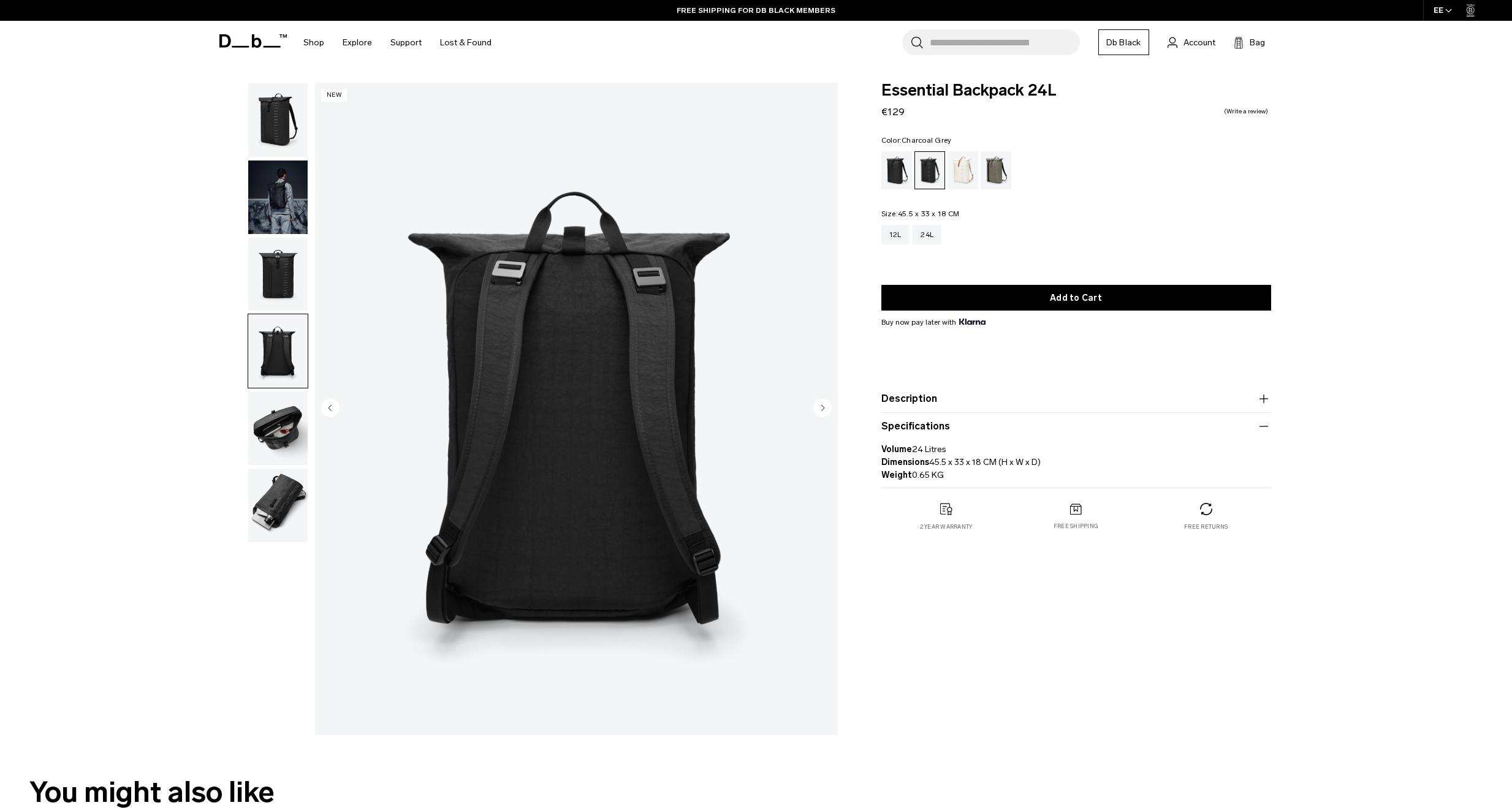
click at [289, 419] on img "button" at bounding box center [278, 428] width 60 height 73
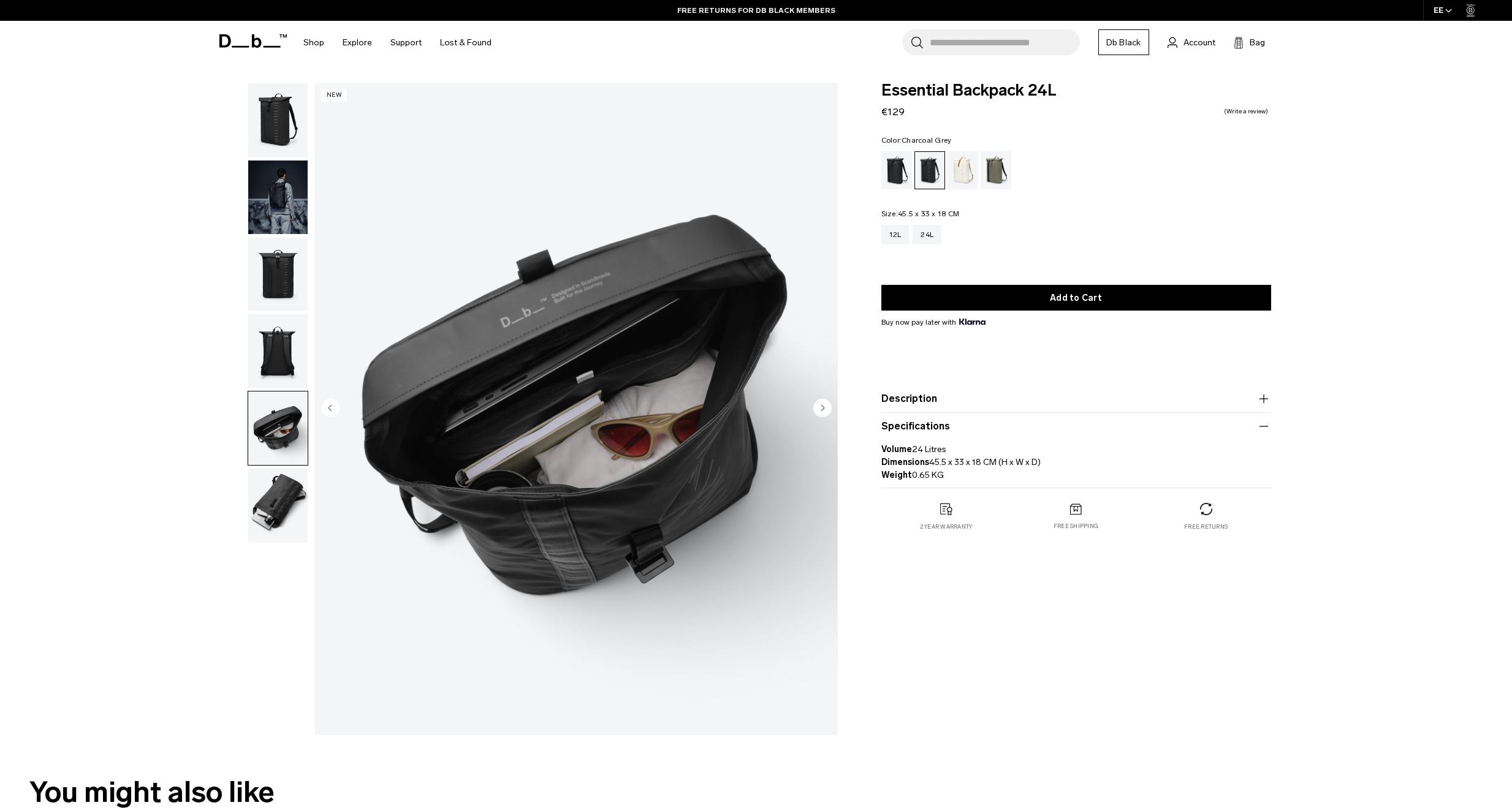
click at [274, 495] on img "button" at bounding box center [278, 505] width 60 height 73
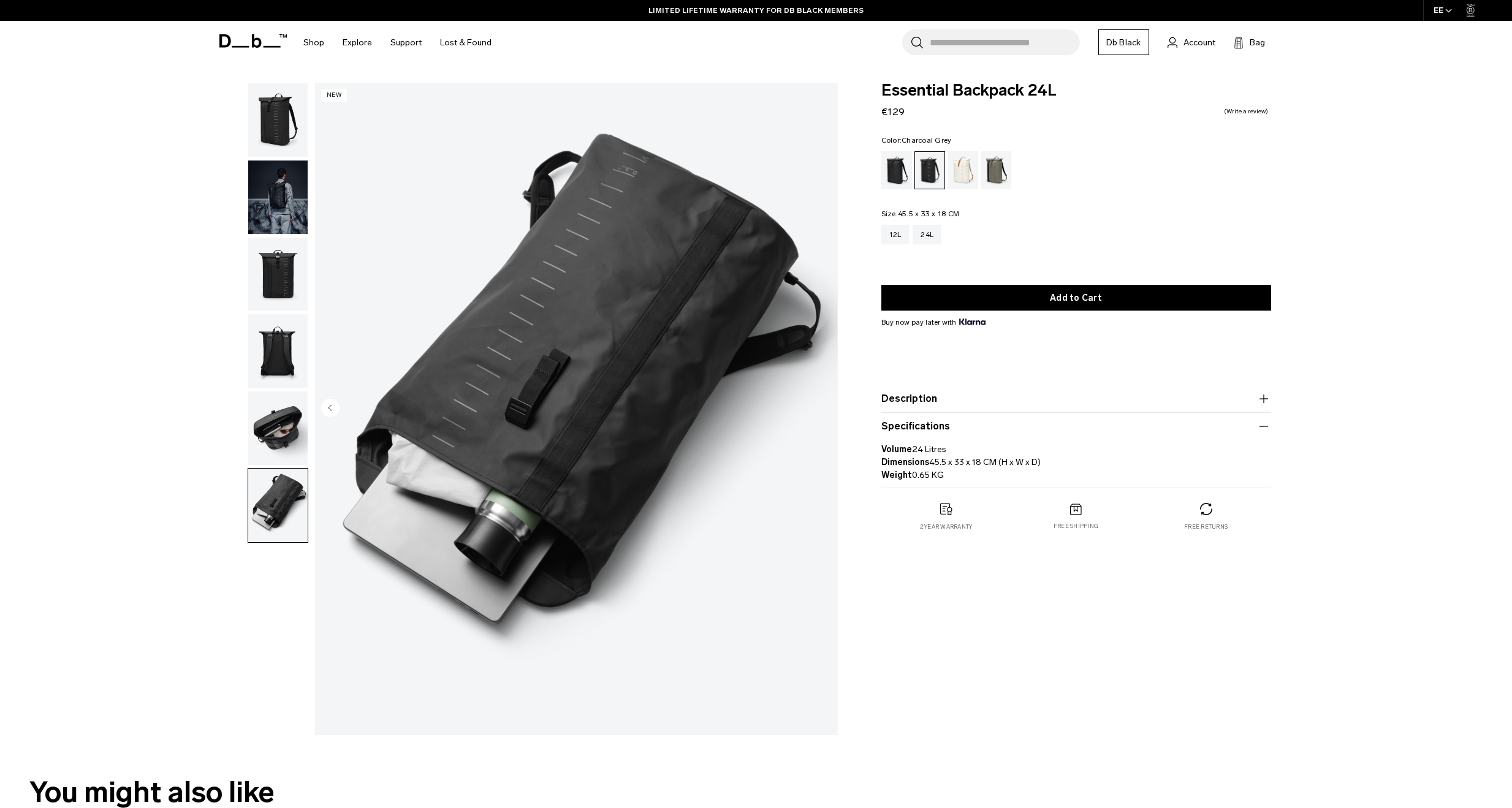
click at [294, 432] on img "button" at bounding box center [278, 428] width 60 height 73
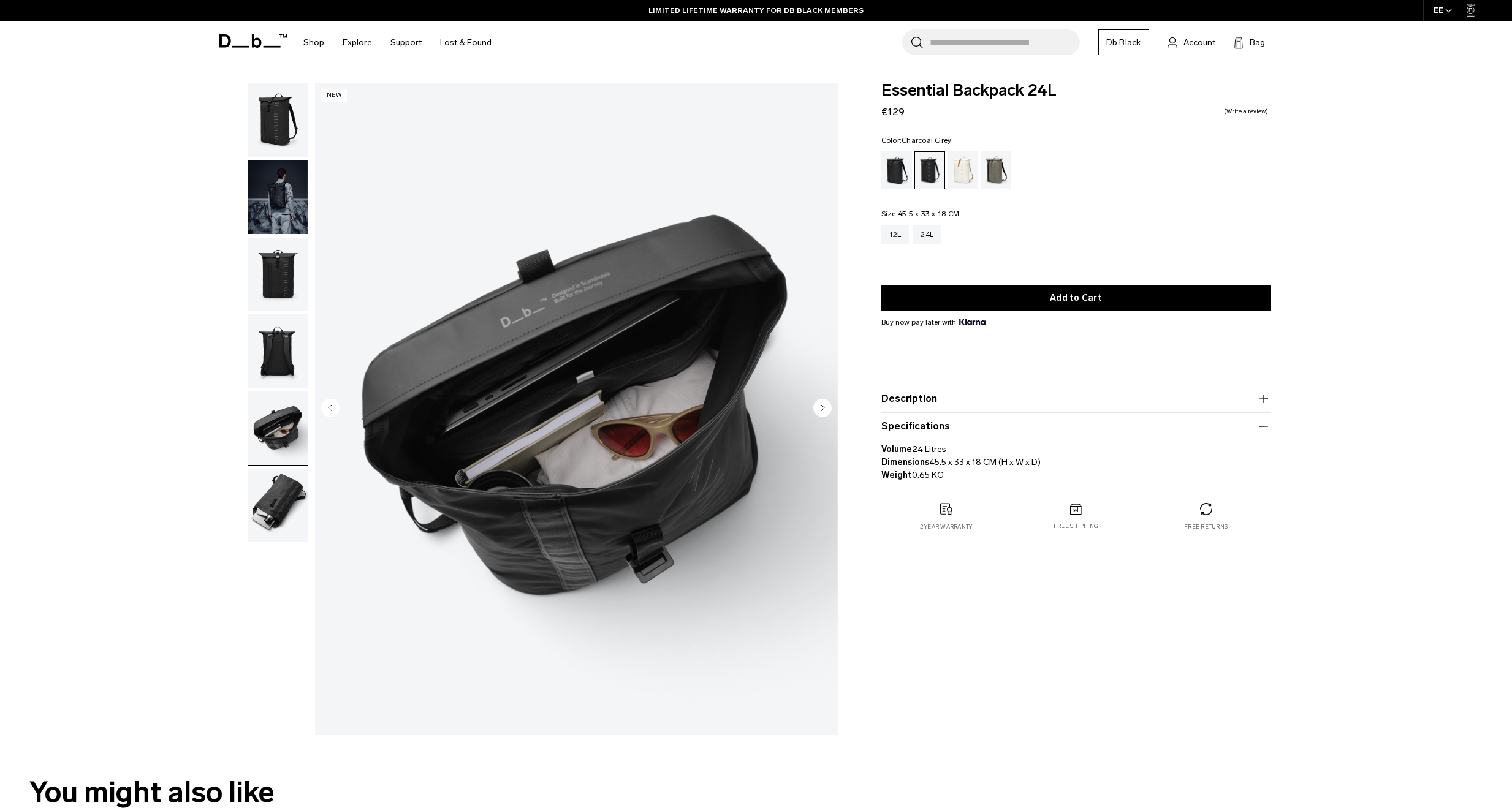
click at [285, 347] on img "button" at bounding box center [278, 351] width 60 height 73
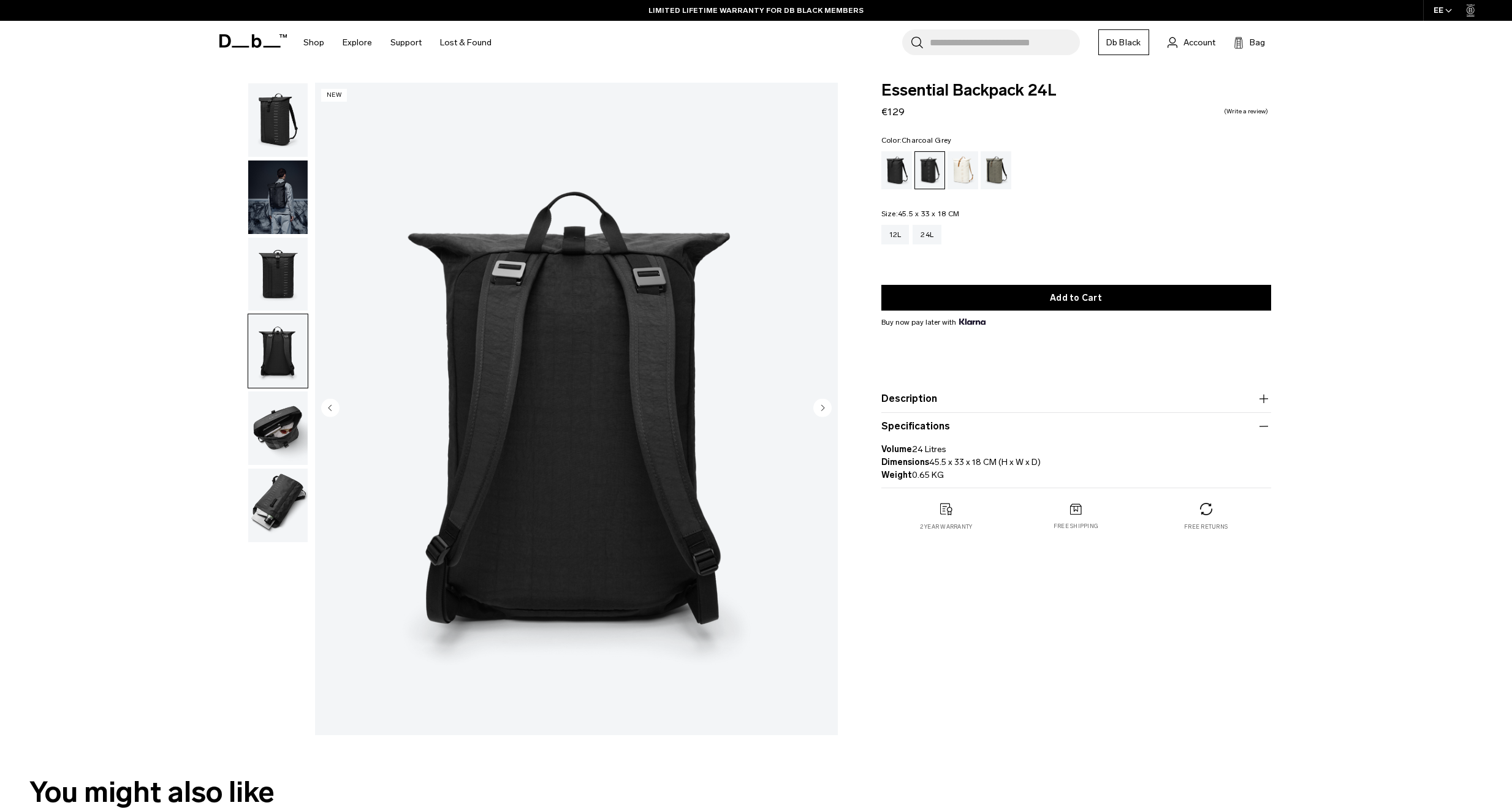
click at [281, 279] on img "button" at bounding box center [278, 274] width 60 height 73
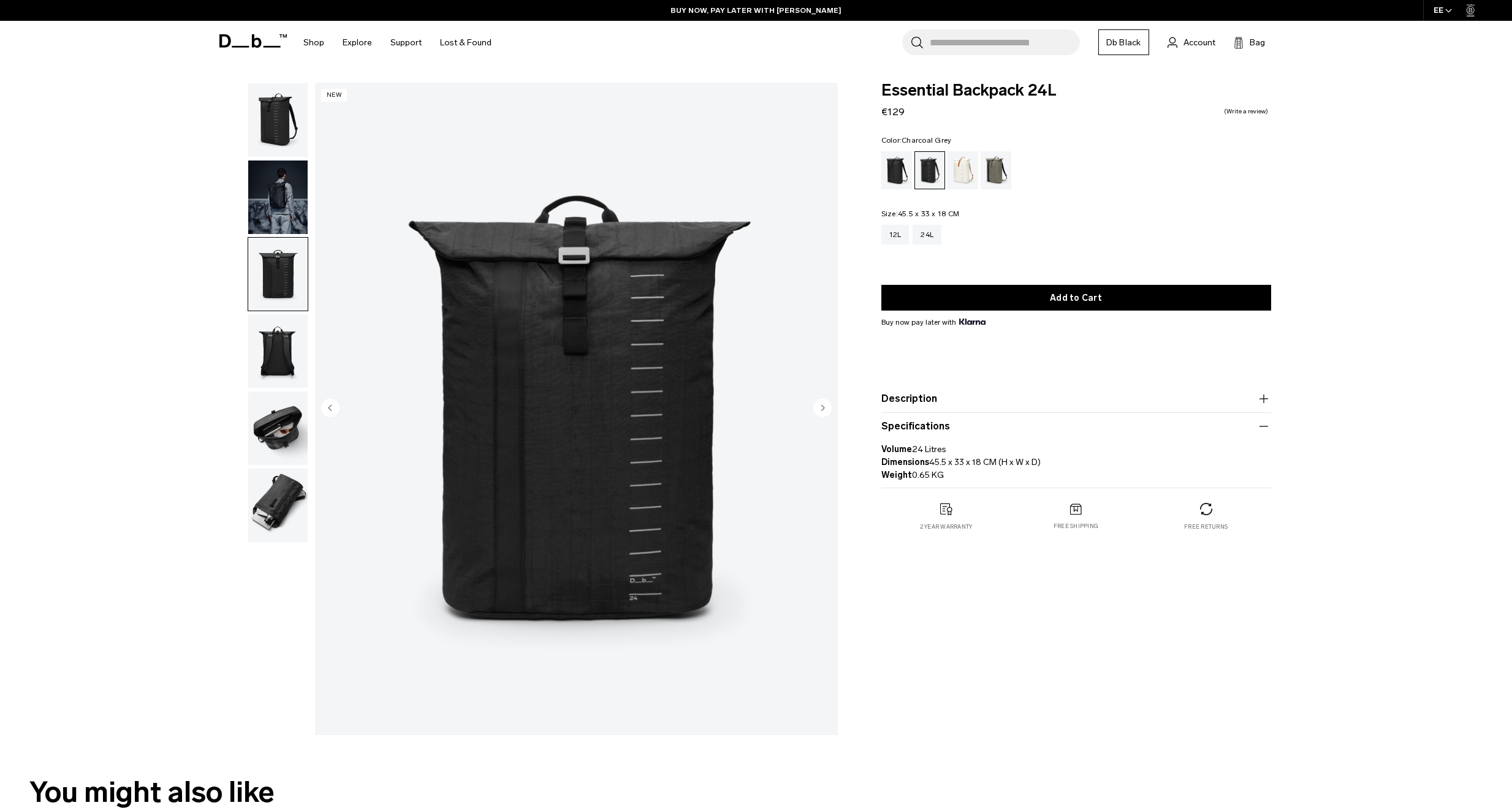
click at [285, 211] on img "button" at bounding box center [278, 197] width 60 height 73
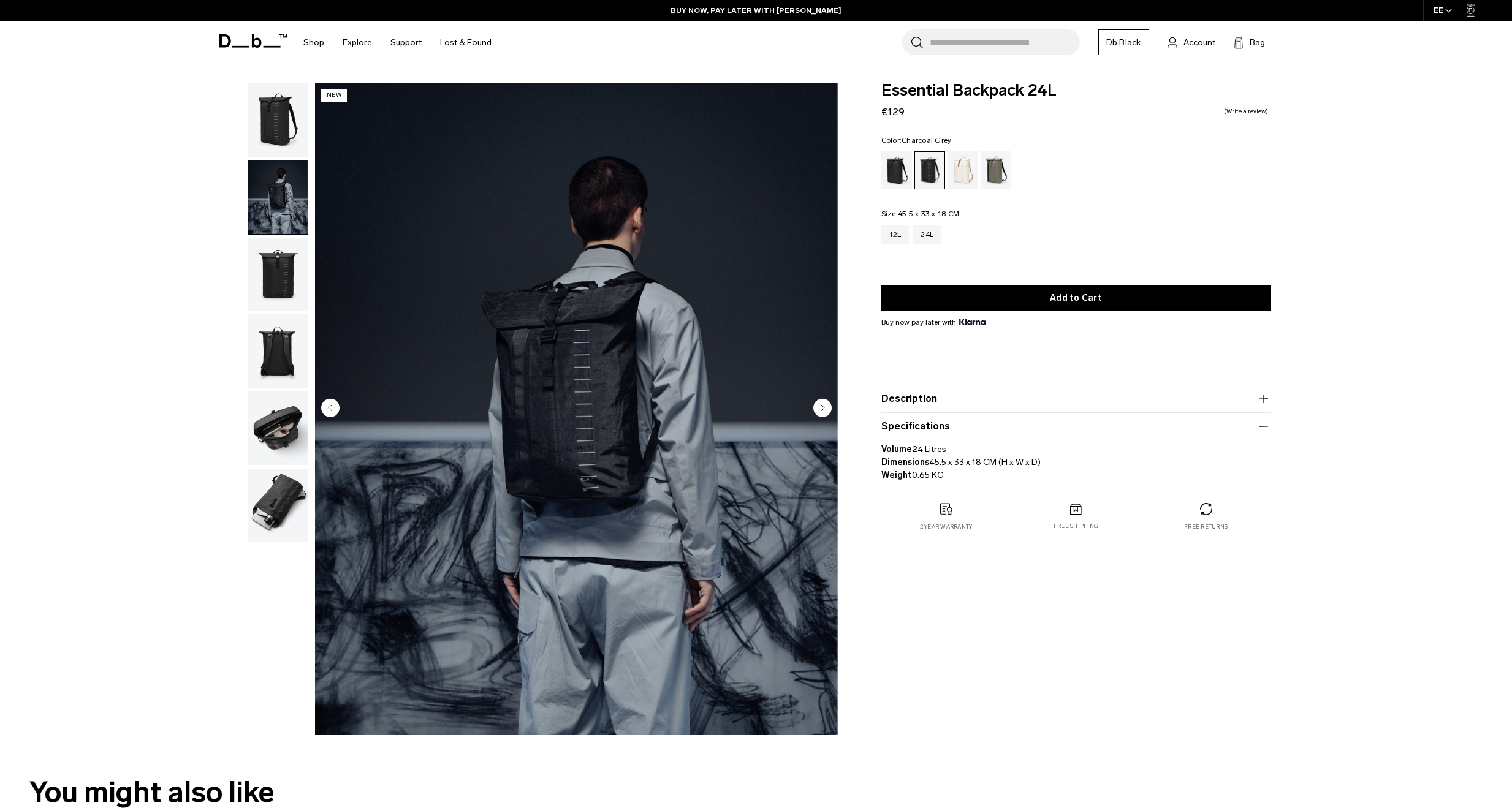
click at [289, 155] on img "button" at bounding box center [278, 120] width 60 height 73
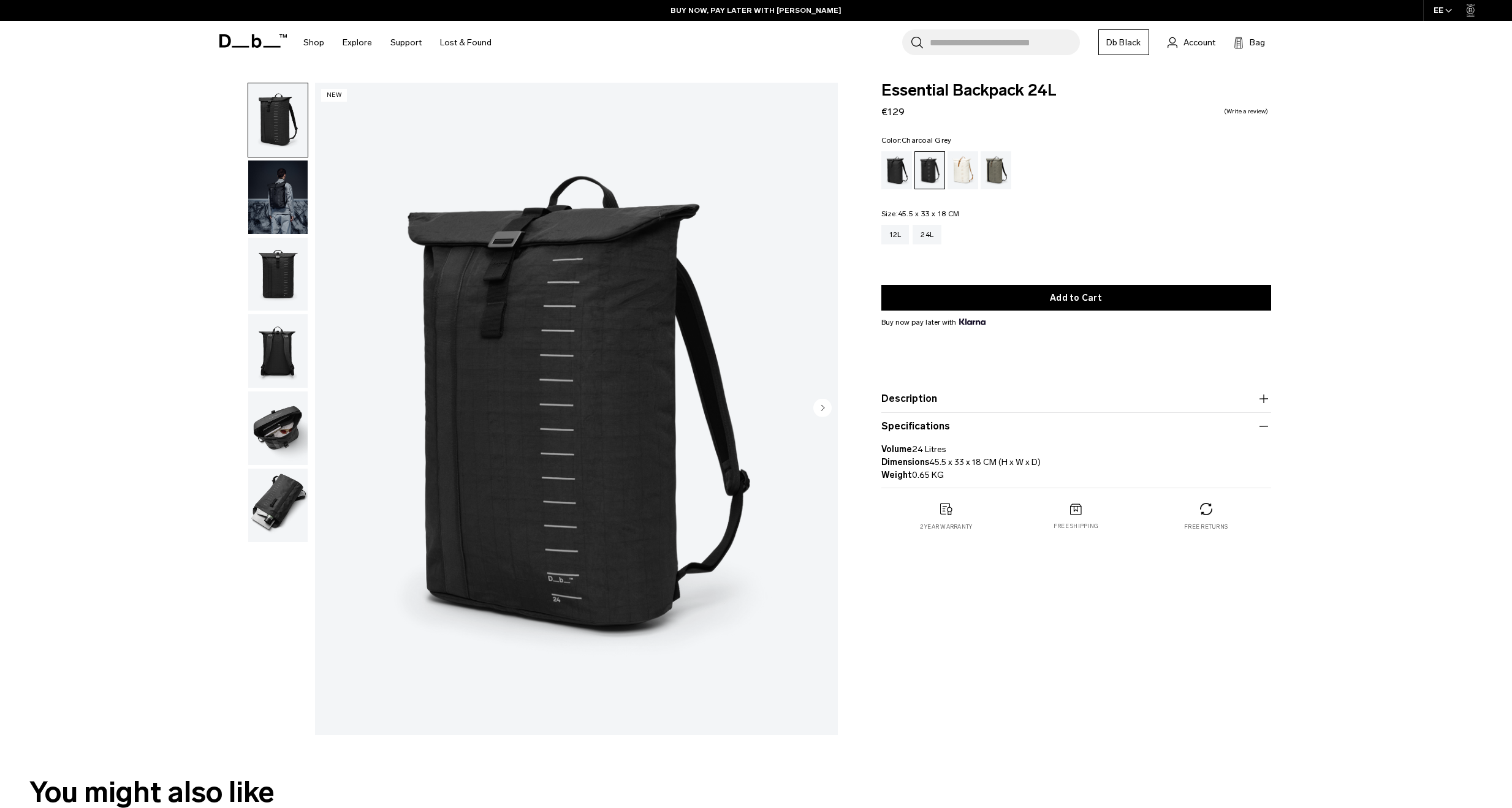
click at [823, 403] on circle "Next slide" at bounding box center [823, 408] width 19 height 19
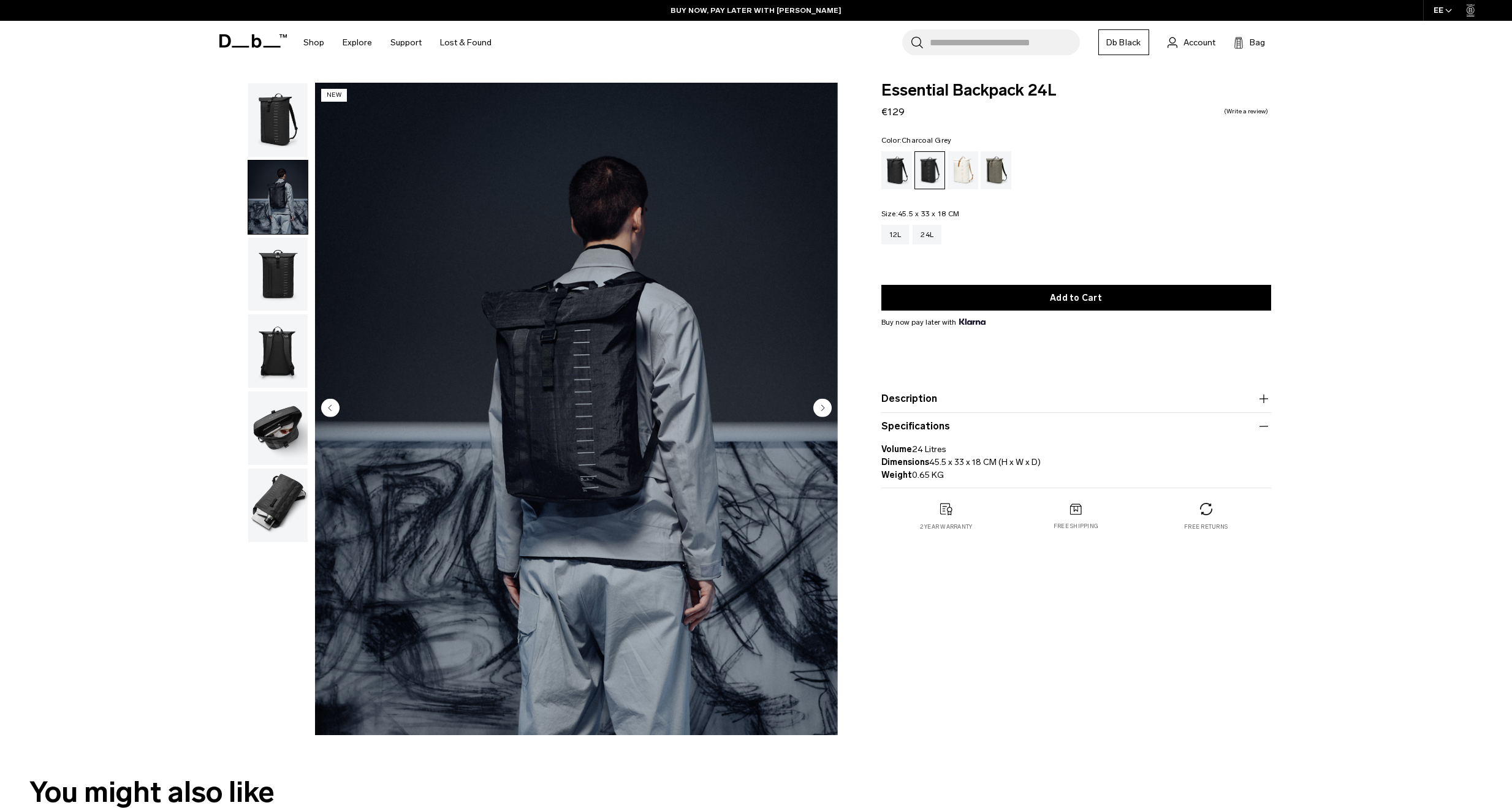
click at [823, 403] on circle "Next slide" at bounding box center [823, 408] width 19 height 19
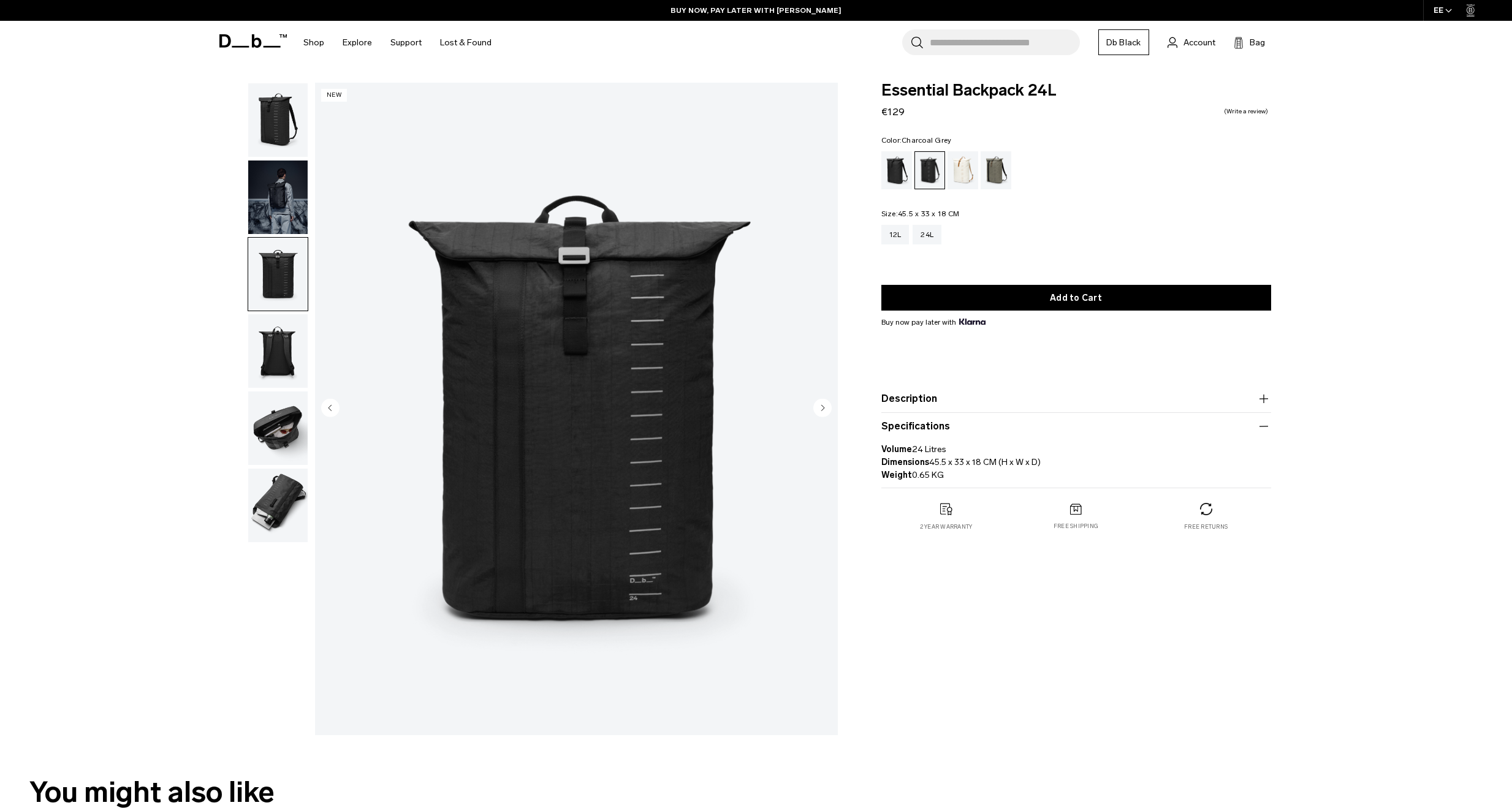
click at [823, 403] on circle "Next slide" at bounding box center [823, 408] width 19 height 19
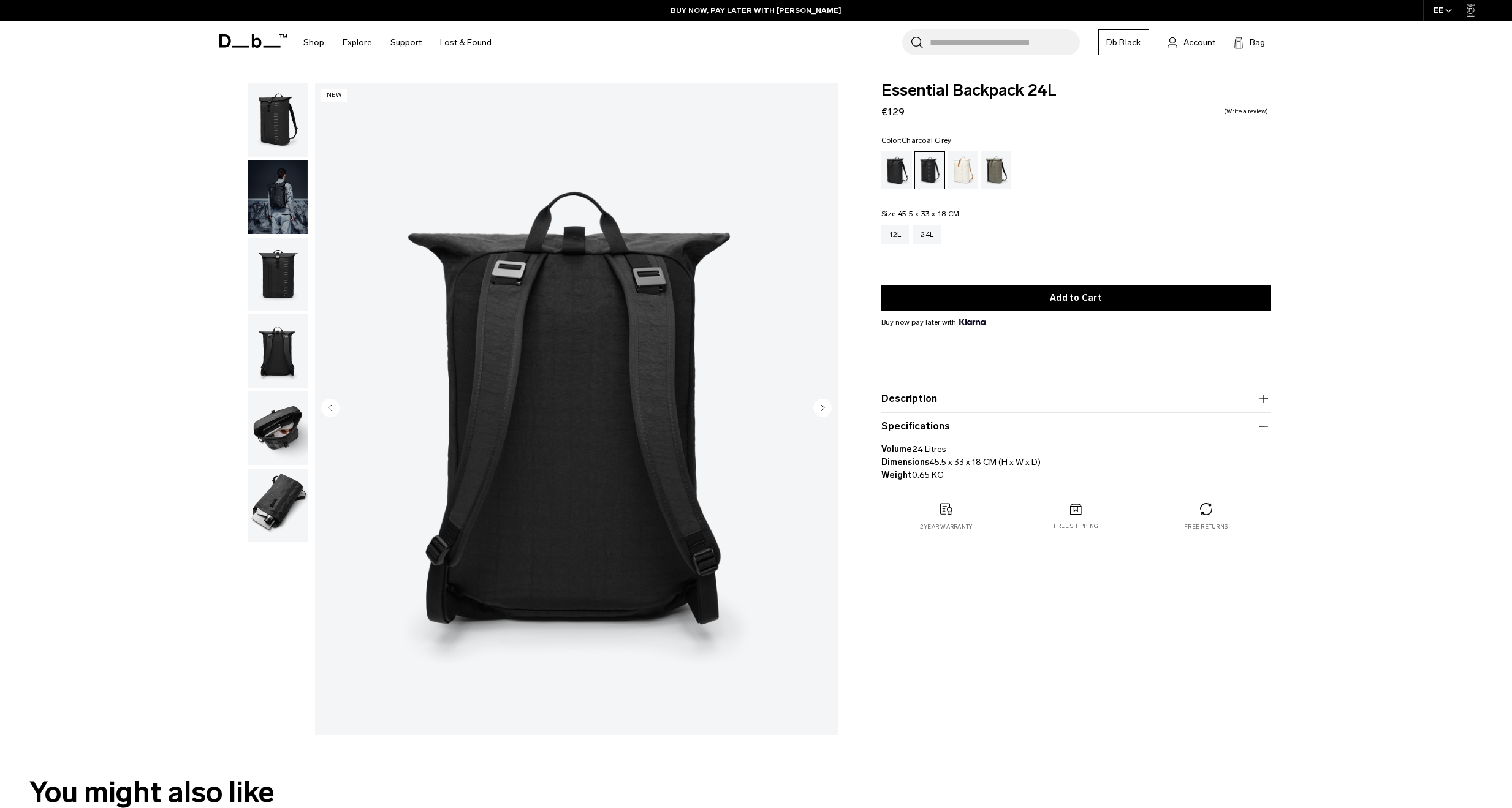
click at [823, 403] on circle "Next slide" at bounding box center [823, 408] width 19 height 19
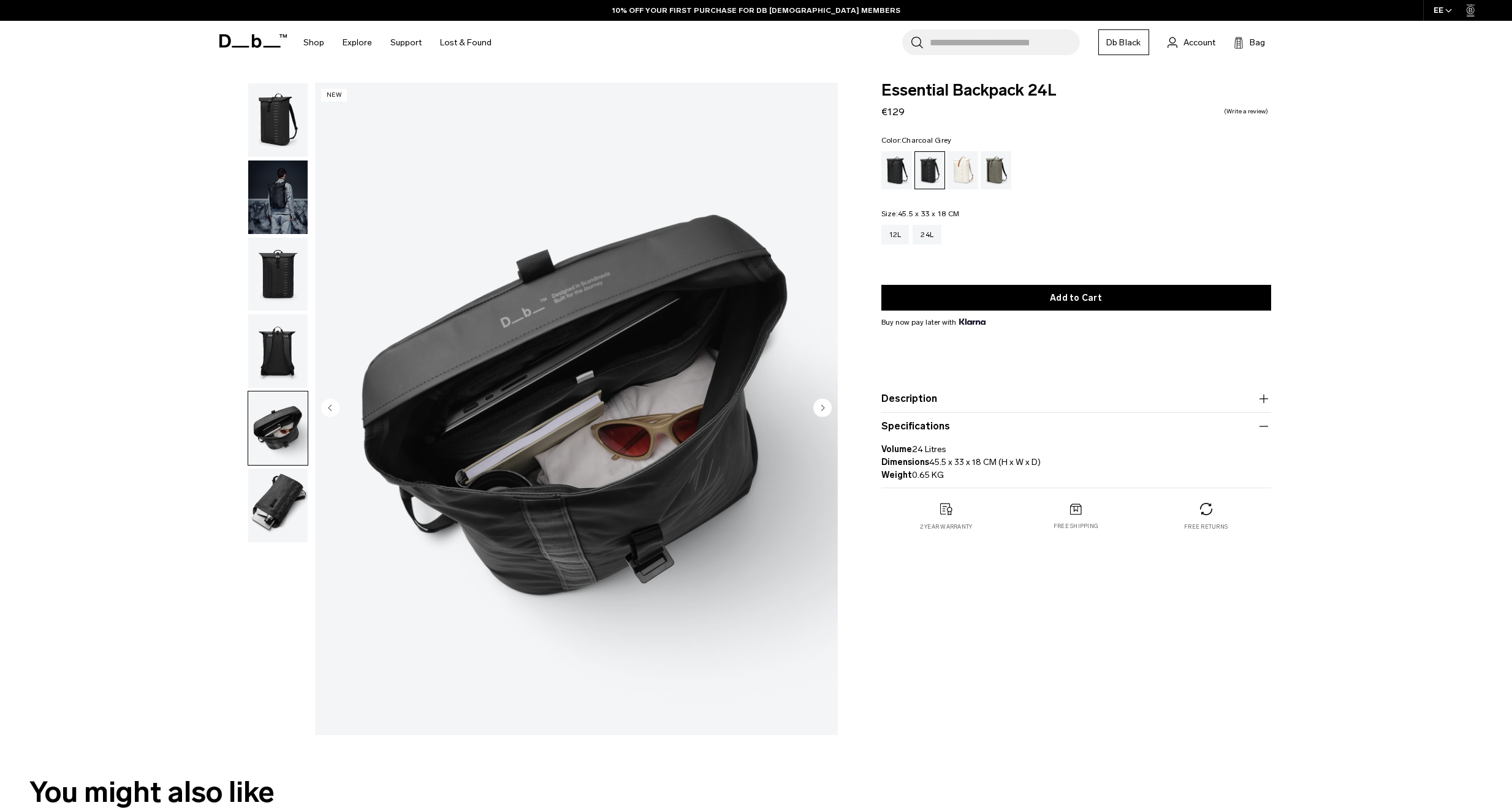
click at [284, 521] on img "button" at bounding box center [278, 505] width 60 height 73
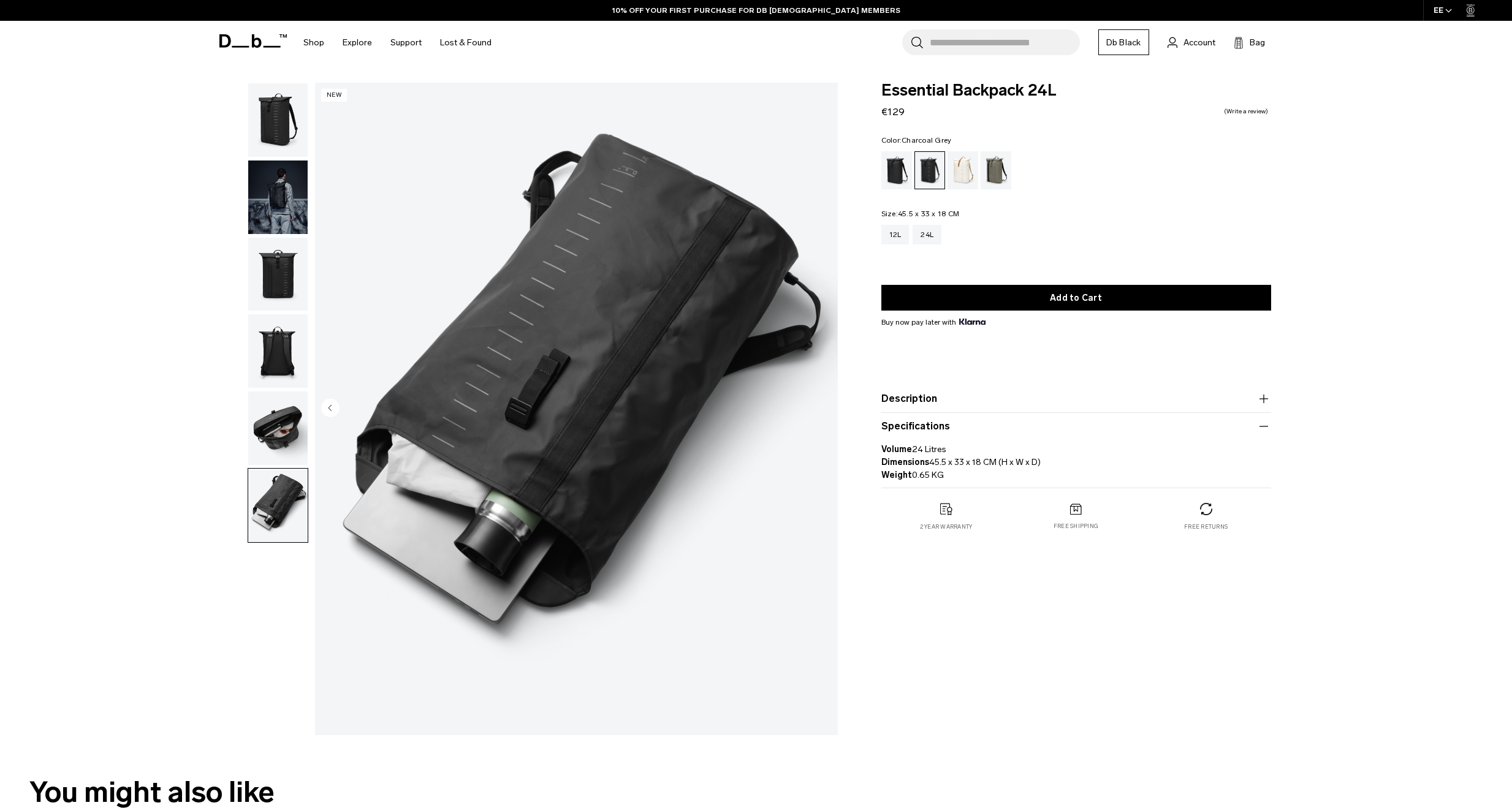
click at [322, 408] on circle "Previous slide" at bounding box center [330, 408] width 19 height 19
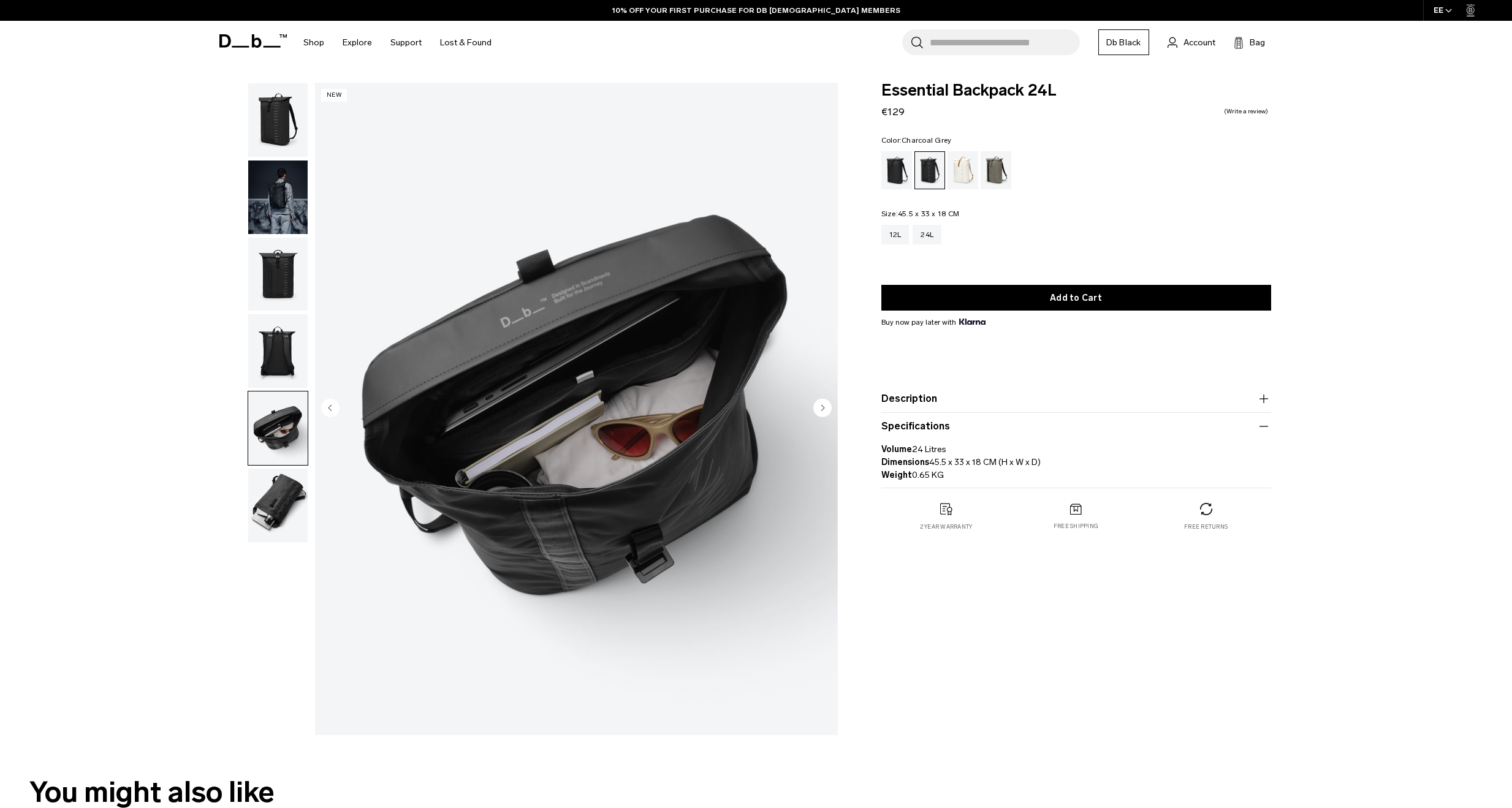
click at [330, 408] on icon "Previous slide" at bounding box center [330, 408] width 3 height 5
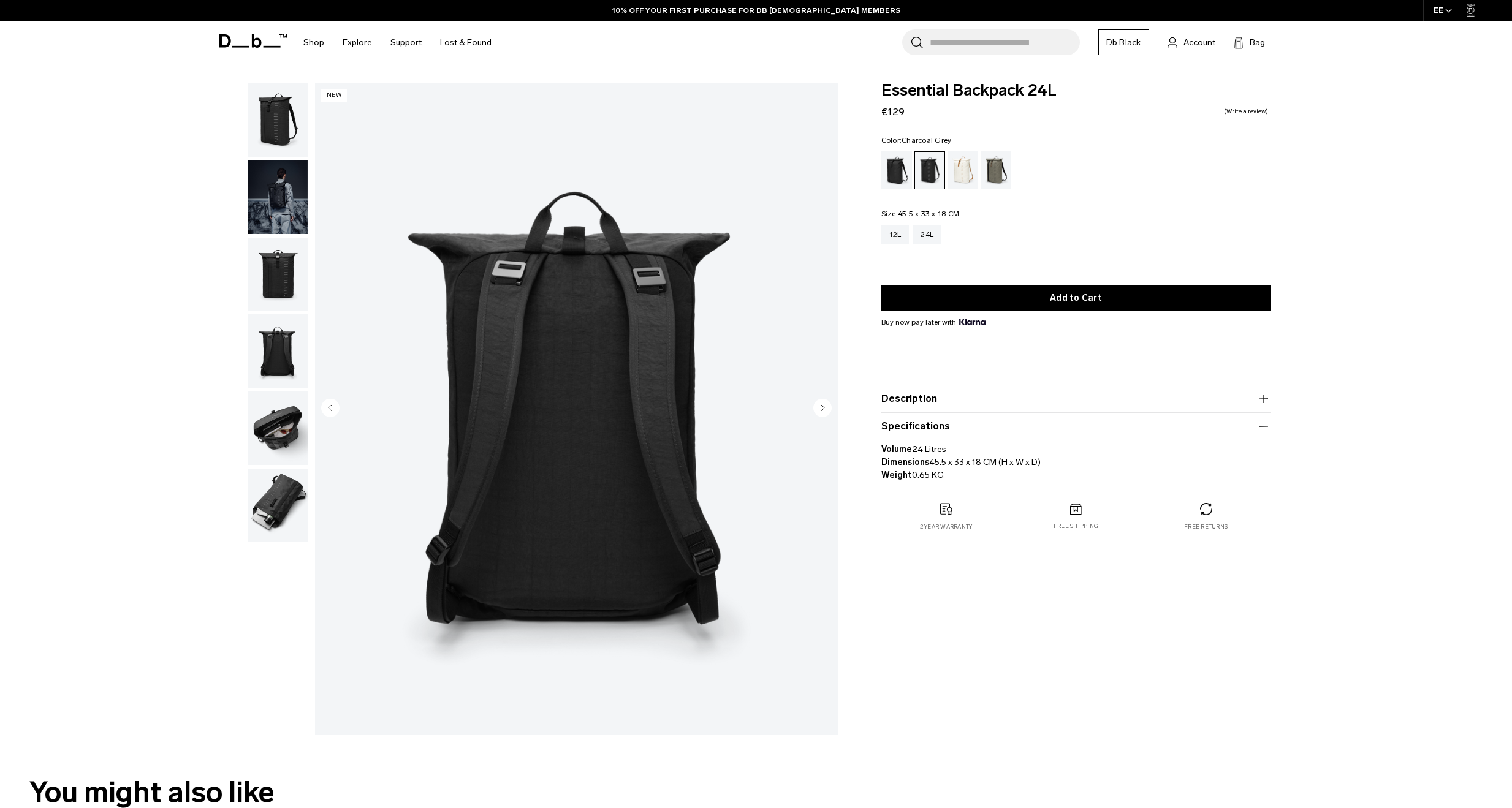
click at [330, 408] on icon "Previous slide" at bounding box center [330, 408] width 3 height 5
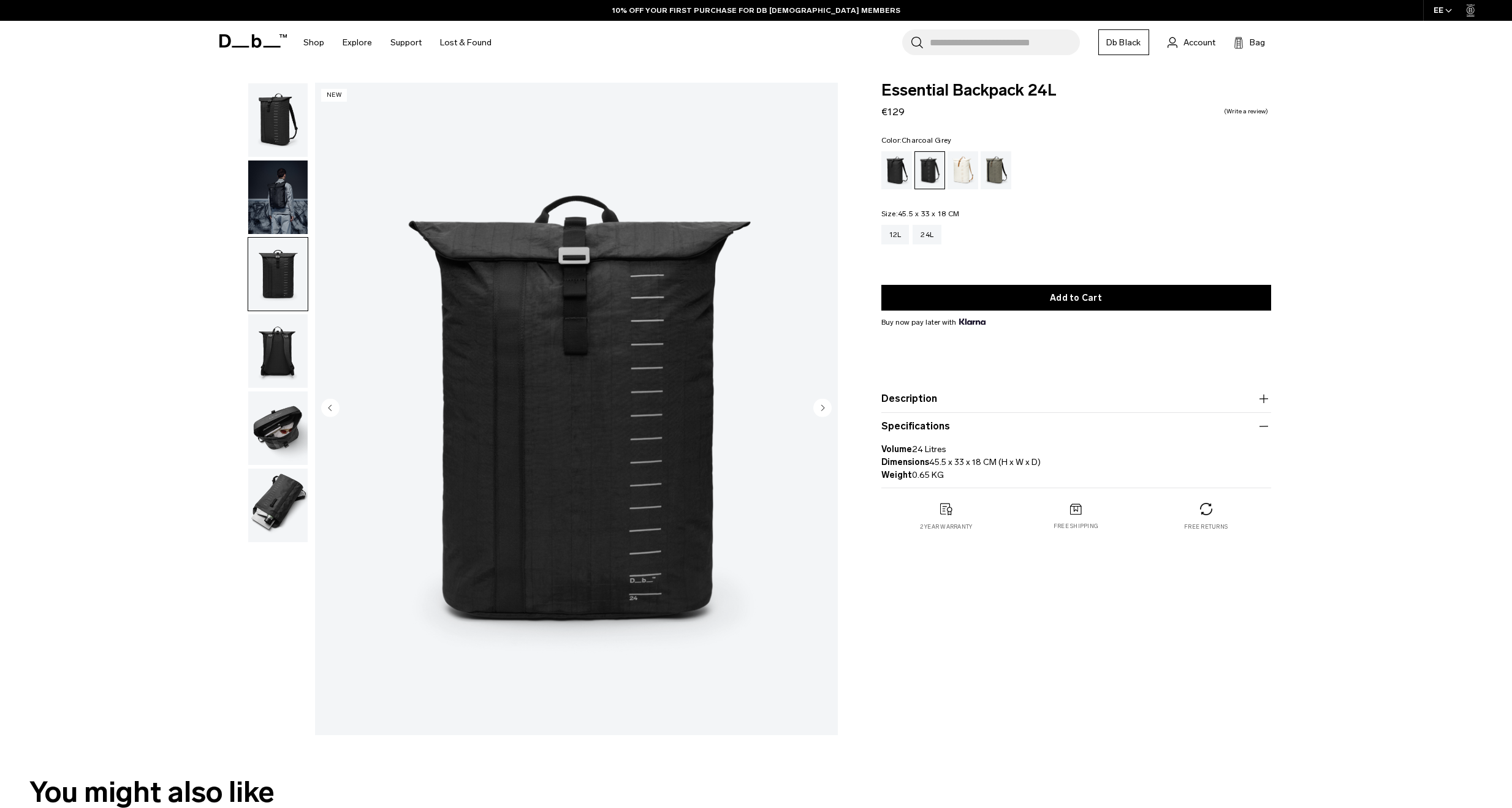
click at [330, 408] on icon "Previous slide" at bounding box center [330, 408] width 3 height 5
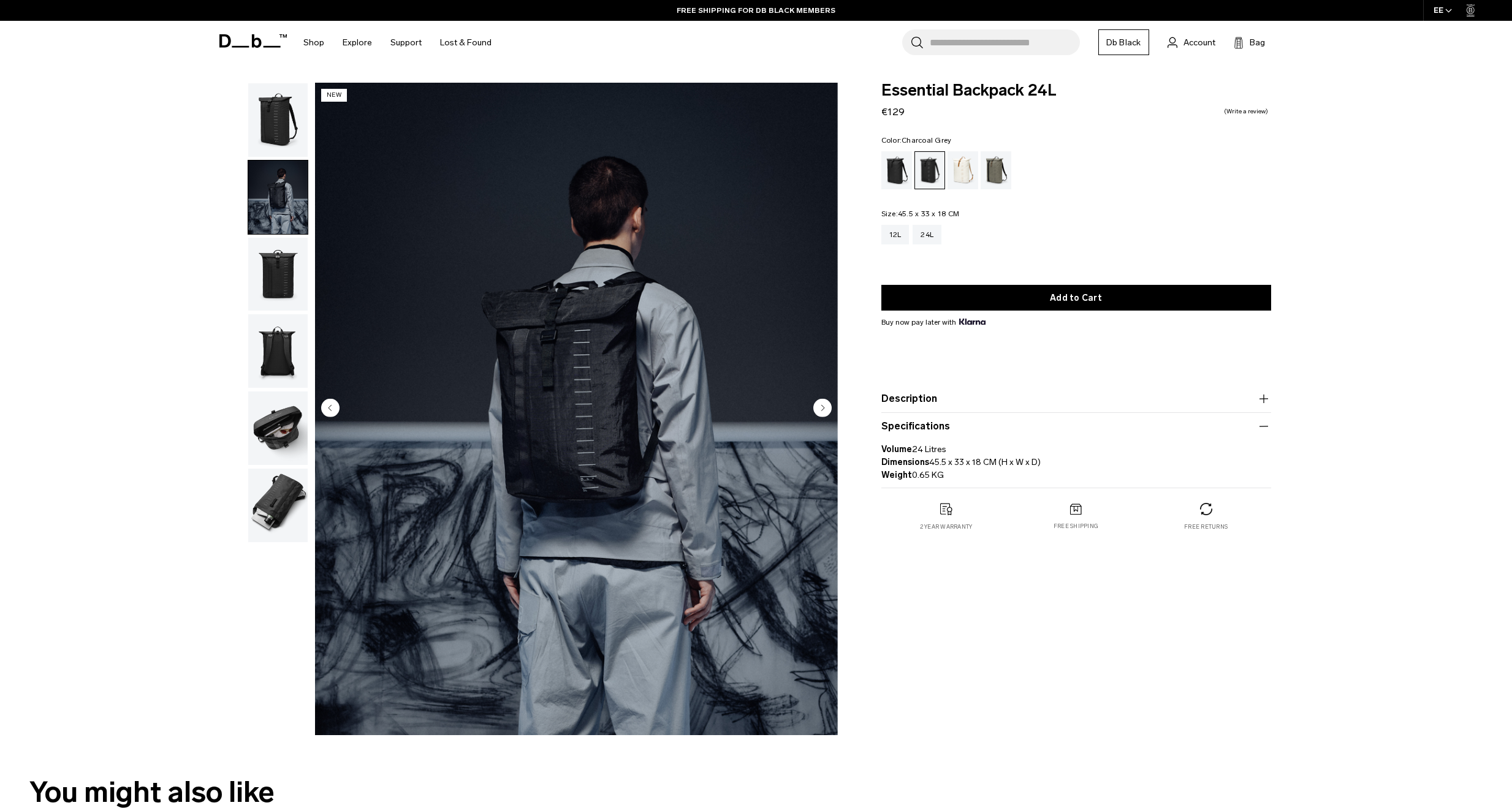
click at [330, 408] on icon "Previous slide" at bounding box center [330, 408] width 3 height 5
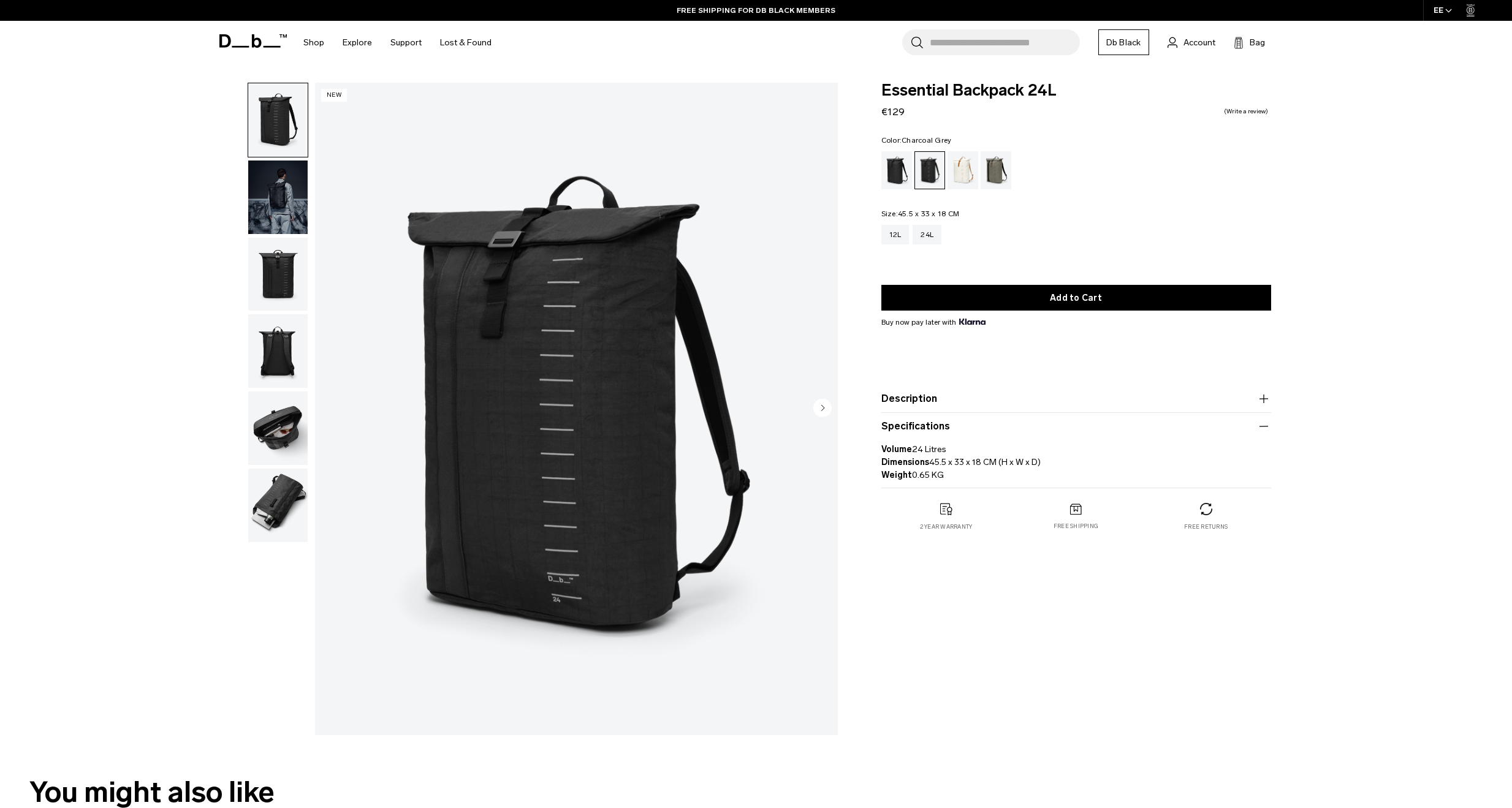
click at [330, 408] on img "1 / 6" at bounding box center [577, 409] width 523 height 652
